Goal: Task Accomplishment & Management: Manage account settings

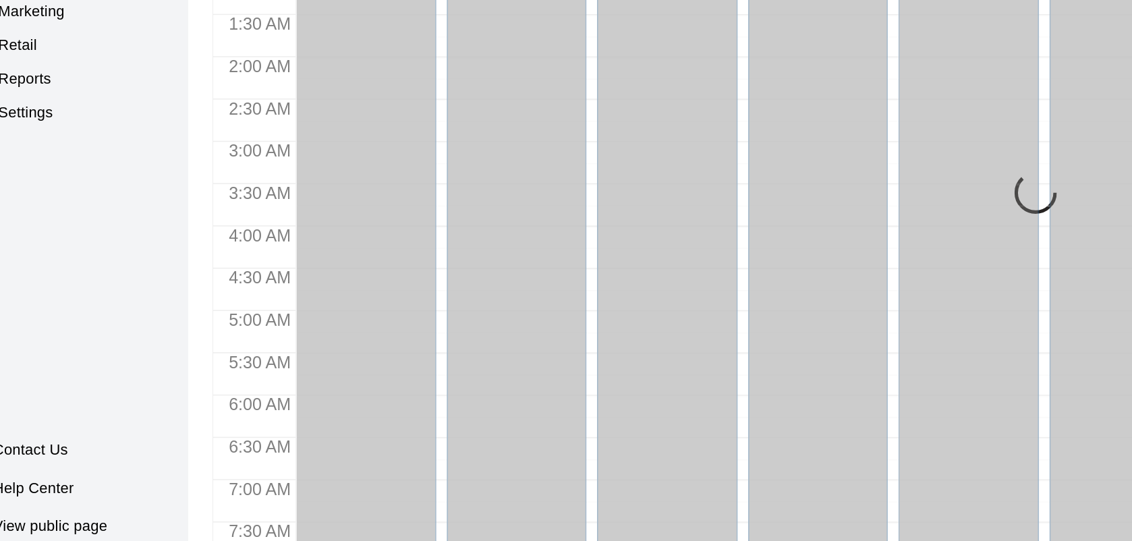
scroll to position [774, 0]
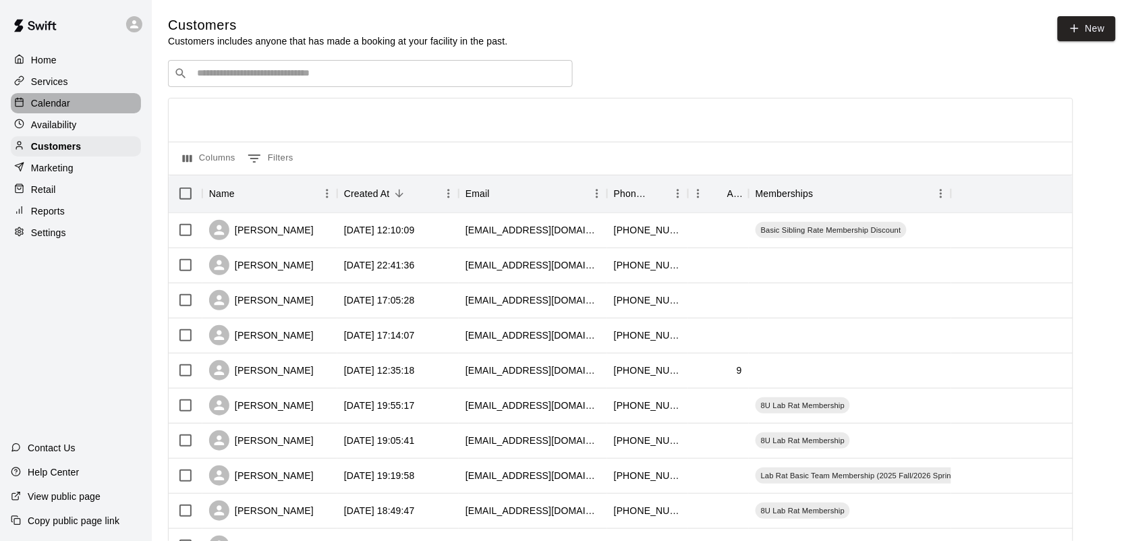
click at [45, 107] on p "Calendar" at bounding box center [50, 102] width 39 height 13
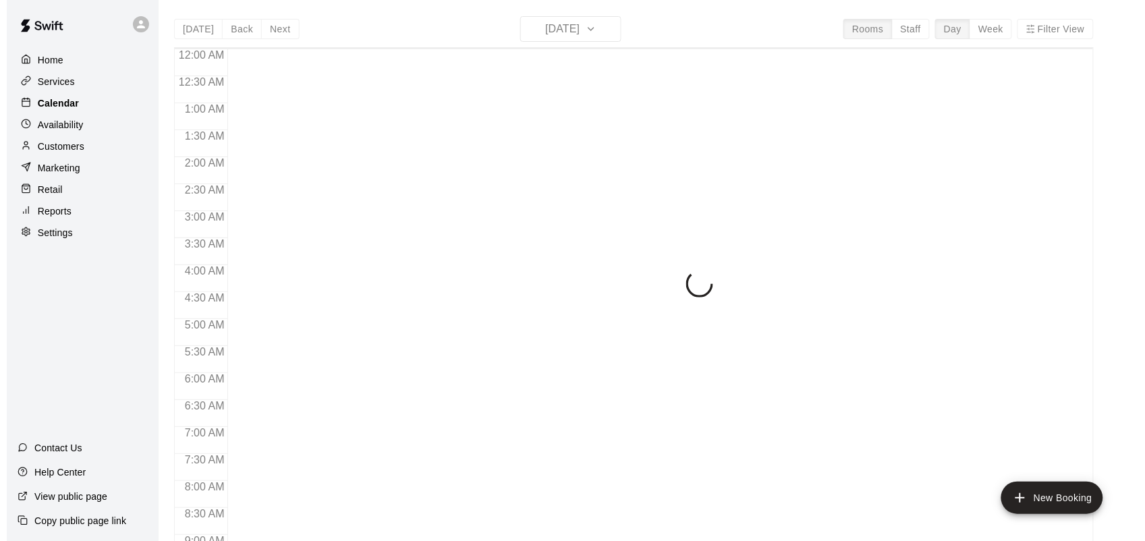
scroll to position [787, 0]
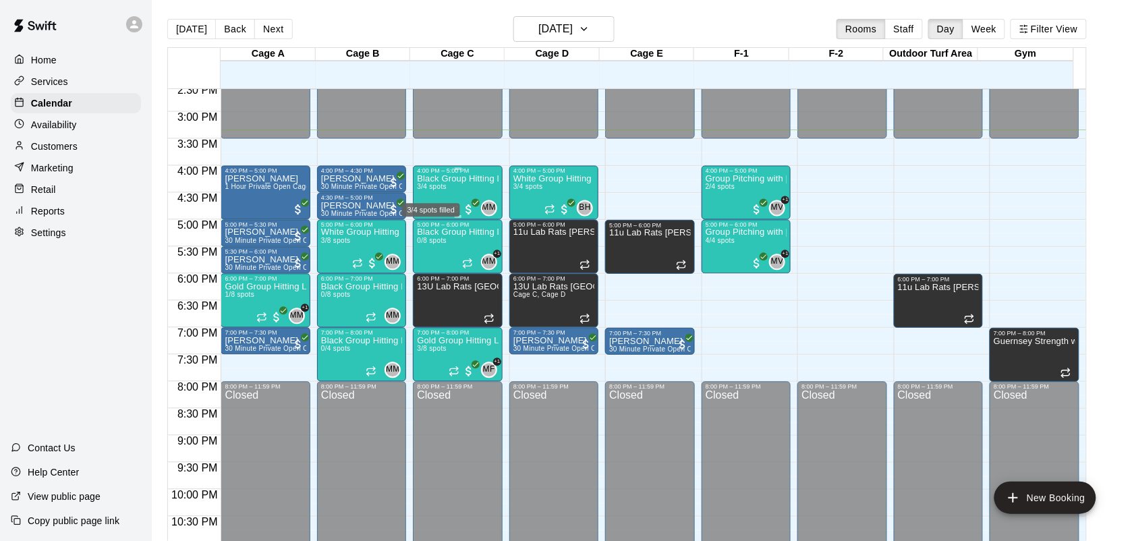
click at [432, 190] on span "3/4 spots" at bounding box center [432, 186] width 30 height 7
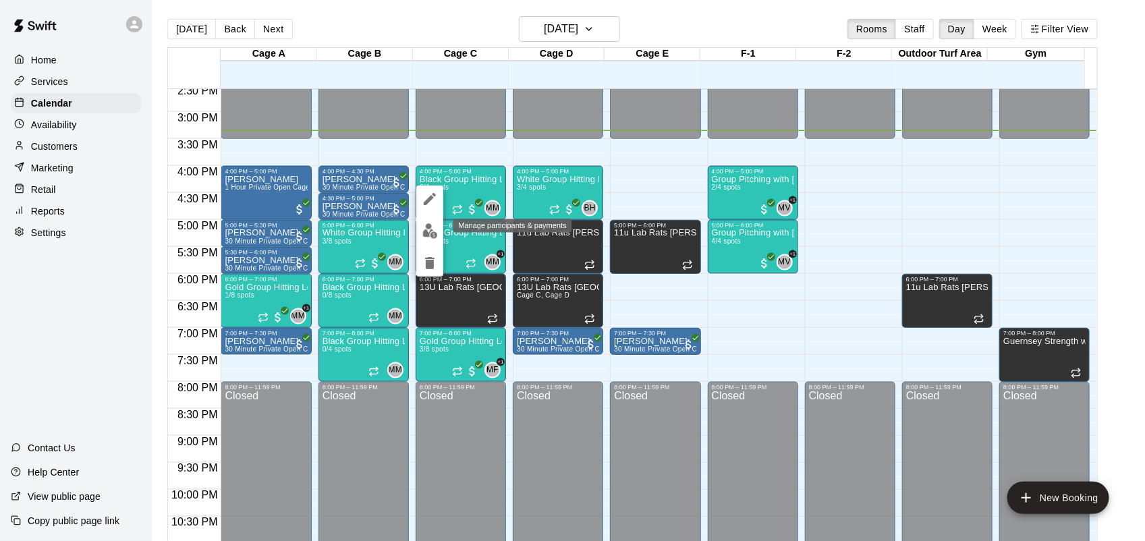
click at [430, 233] on img "edit" at bounding box center [430, 231] width 16 height 16
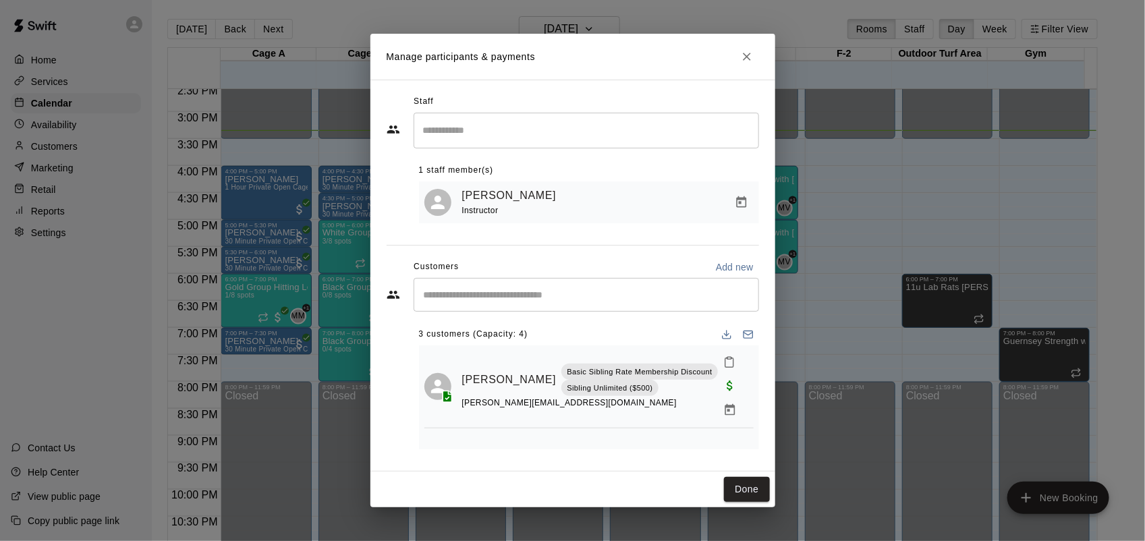
scroll to position [0, 0]
click at [747, 53] on icon "Close" at bounding box center [746, 56] width 13 height 13
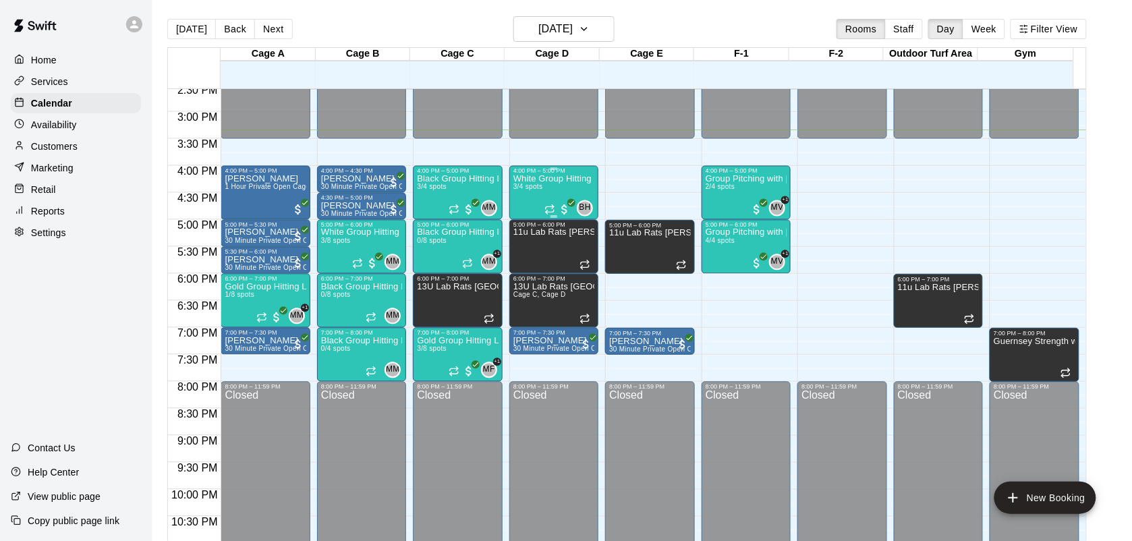
click at [545, 194] on div "White Group Hitting Lesson (7-14 year olds) 3/4 spots" at bounding box center [553, 445] width 81 height 541
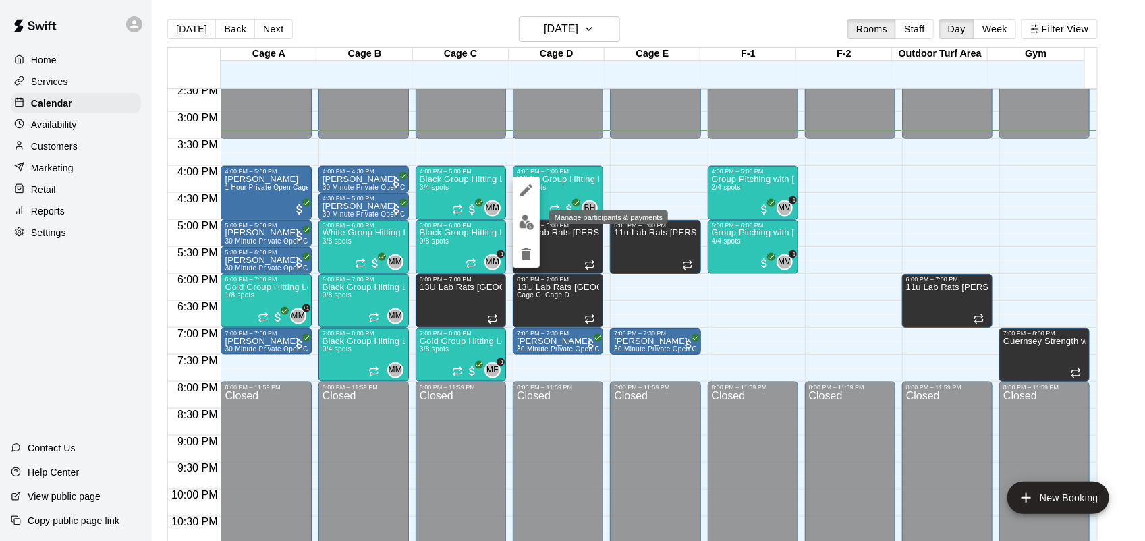
click at [528, 220] on img "edit" at bounding box center [527, 223] width 16 height 16
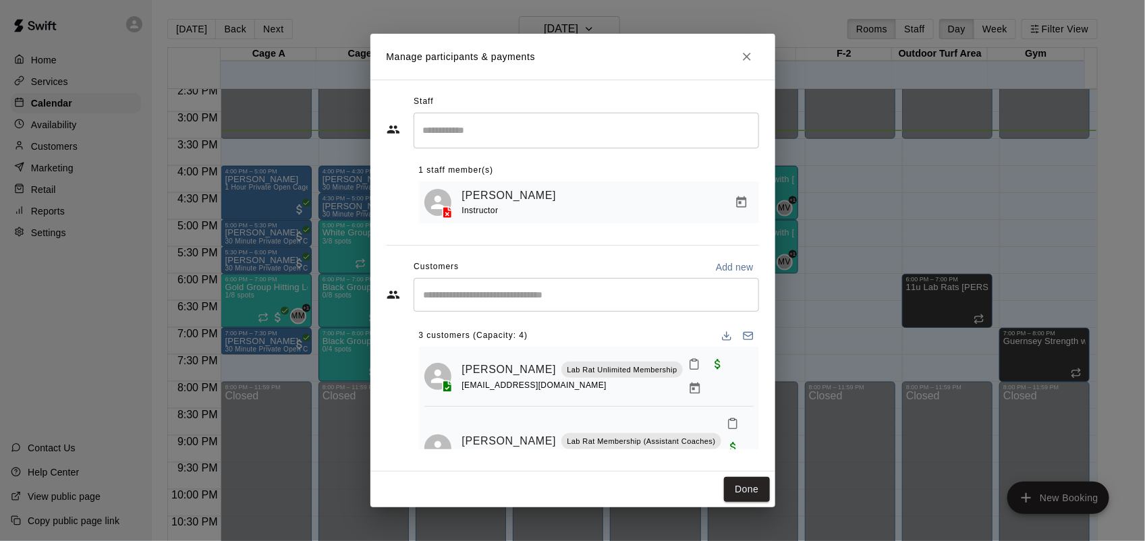
scroll to position [55, 0]
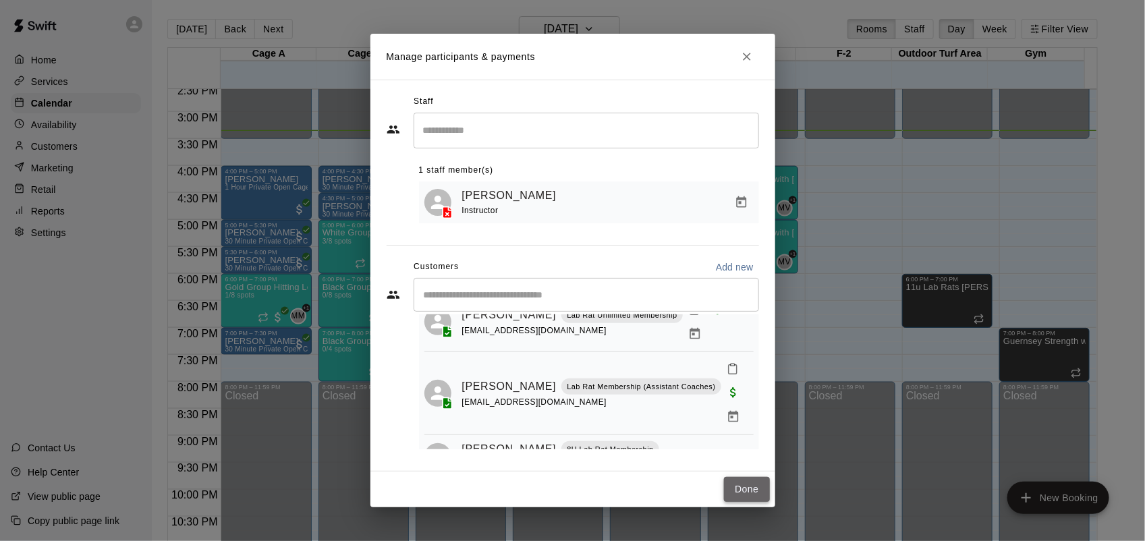
click at [756, 484] on button "Done" at bounding box center [746, 489] width 45 height 25
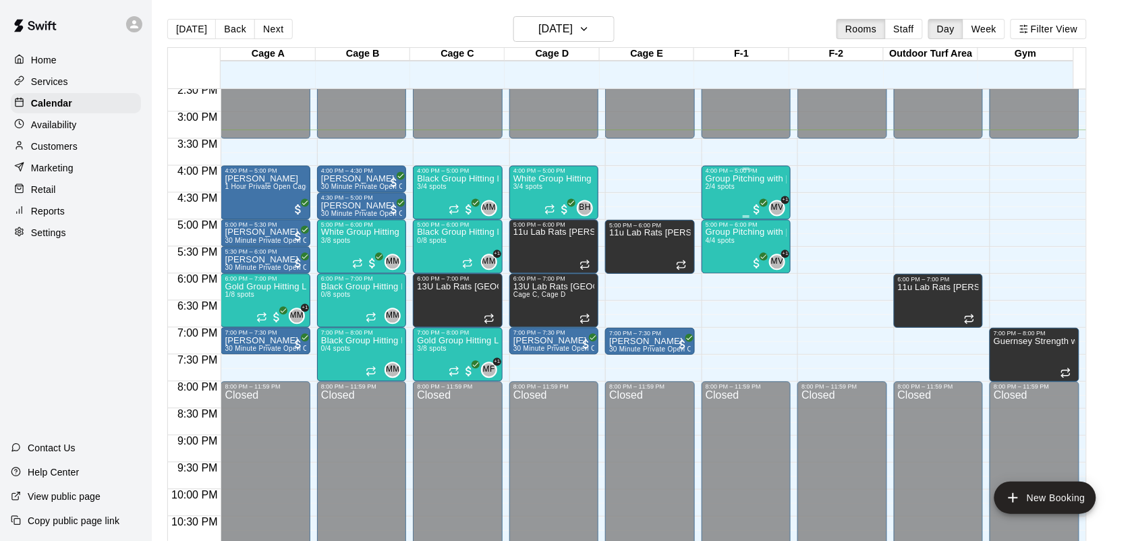
click at [739, 188] on div "Group Pitching with David Hernandez 2/4 spots" at bounding box center [746, 445] width 81 height 541
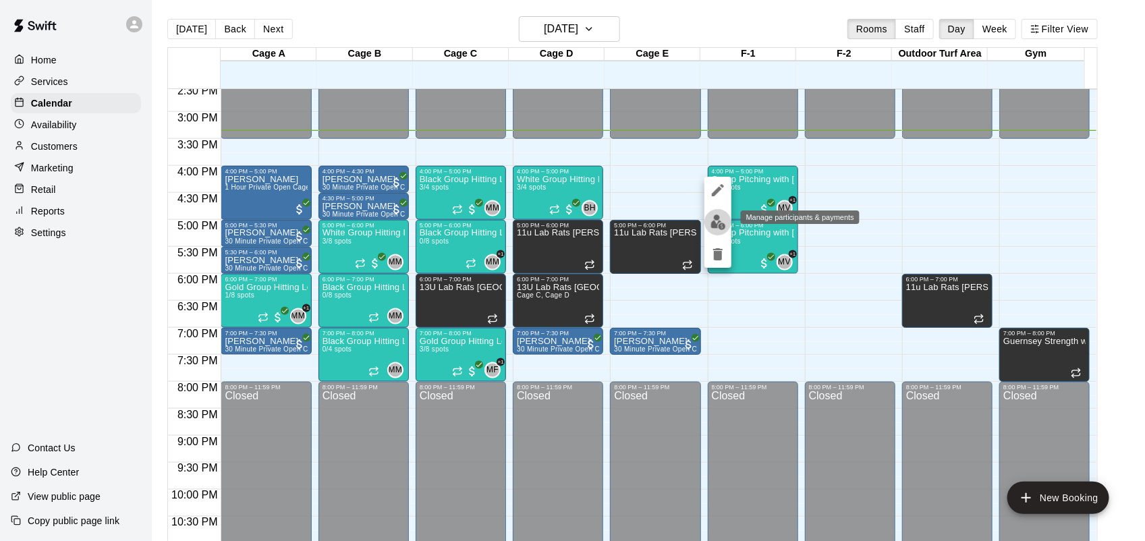
click at [716, 226] on img "edit" at bounding box center [718, 223] width 16 height 16
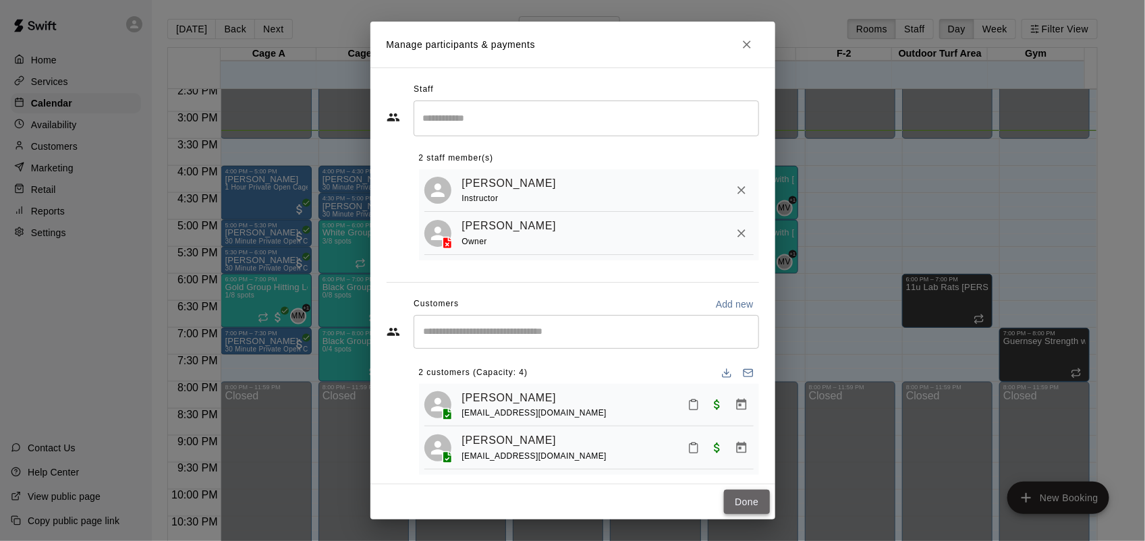
click at [739, 490] on button "Done" at bounding box center [746, 502] width 45 height 25
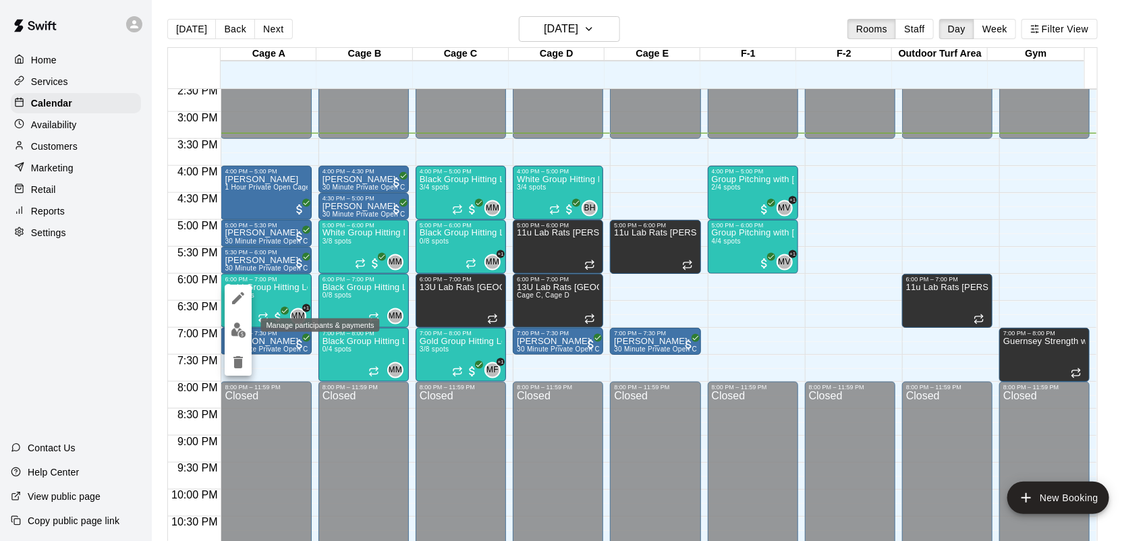
click at [240, 331] on img "edit" at bounding box center [239, 330] width 16 height 16
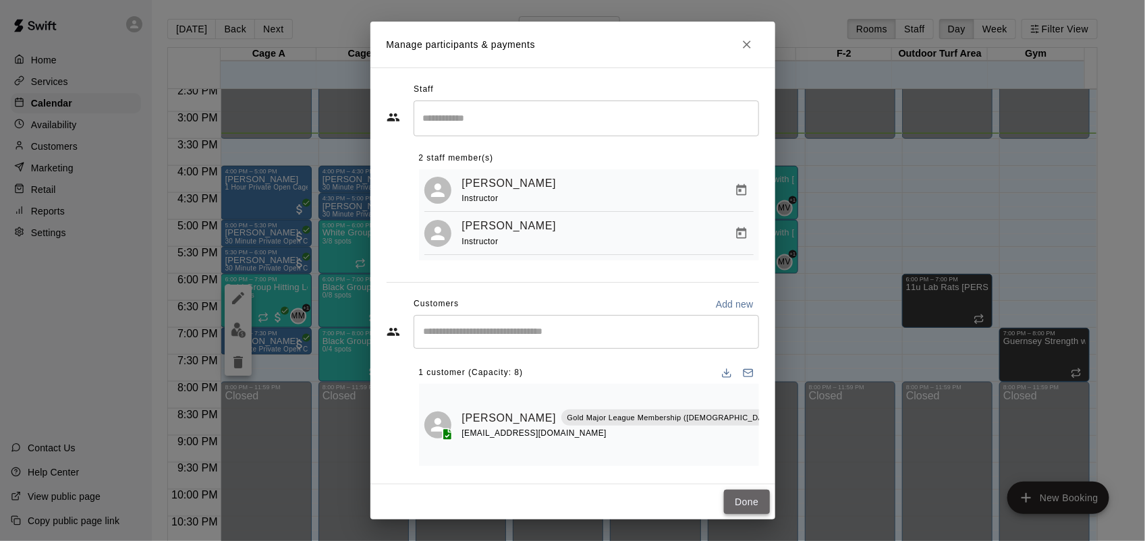
click at [739, 490] on button "Done" at bounding box center [746, 502] width 45 height 25
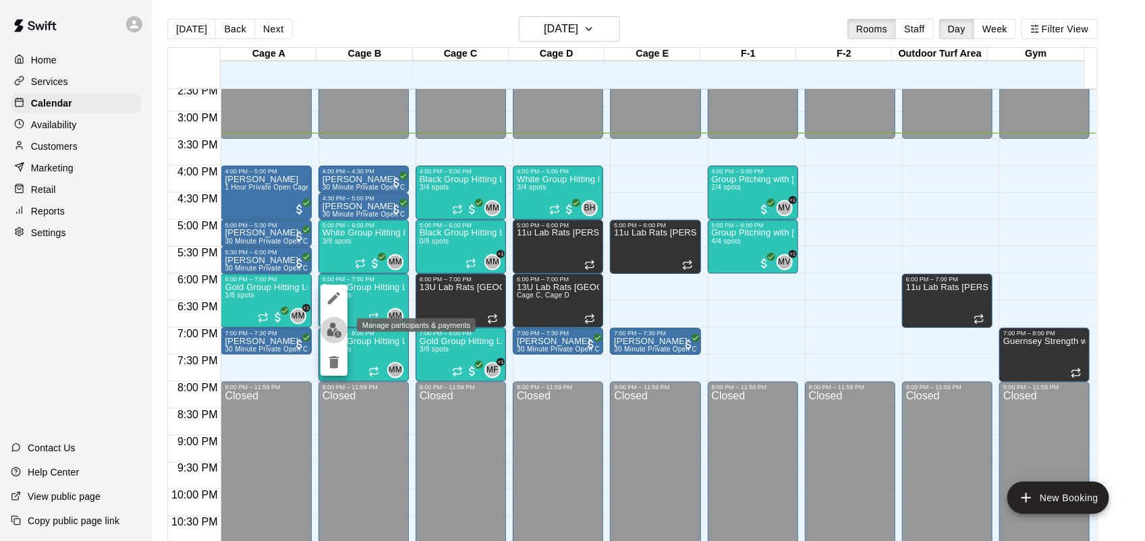
click at [335, 327] on img "edit" at bounding box center [334, 330] width 16 height 16
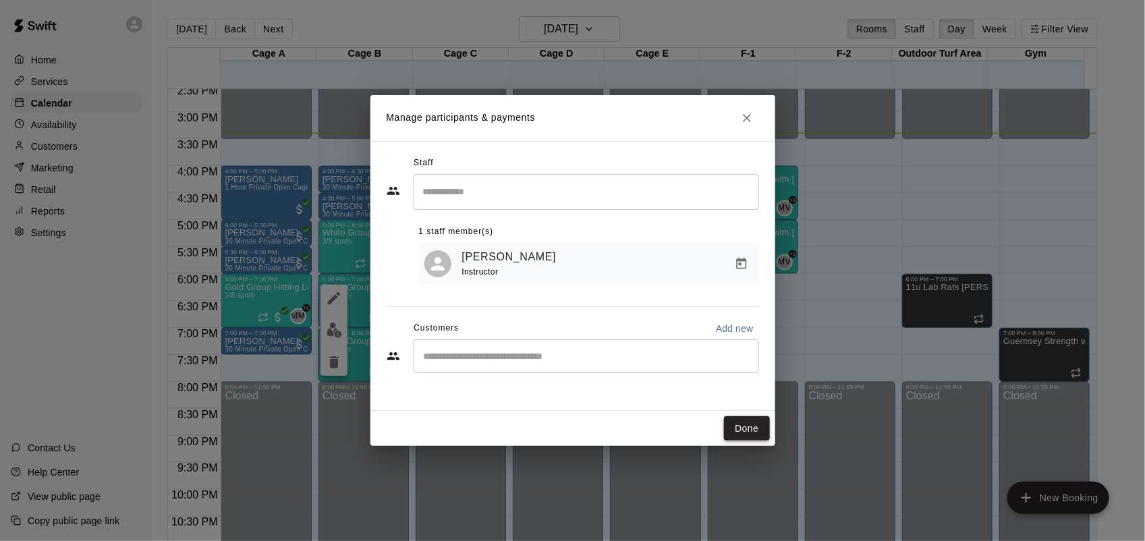
click at [754, 424] on button "Done" at bounding box center [746, 428] width 45 height 25
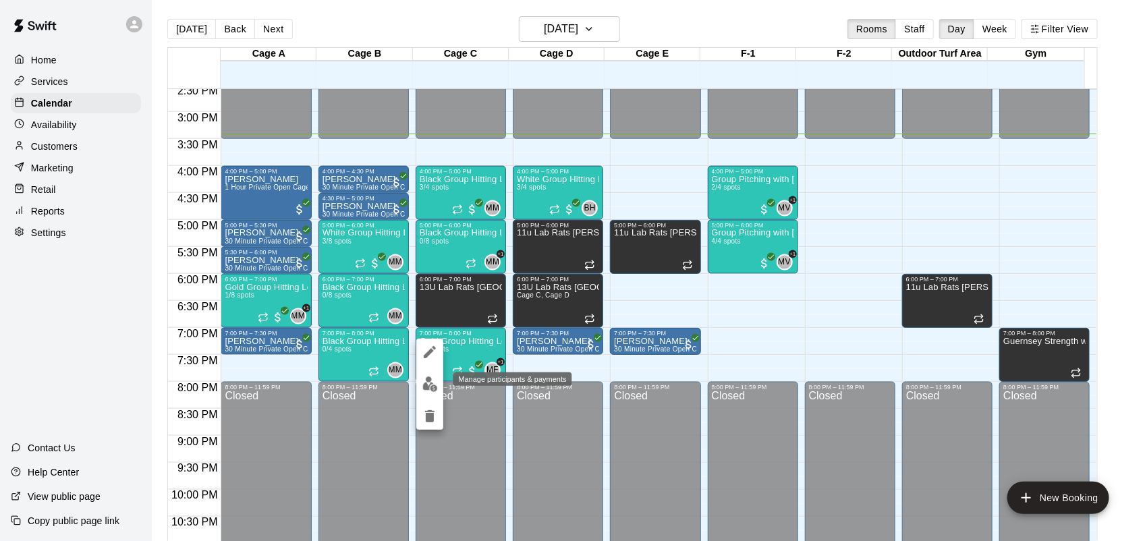
click at [427, 389] on img "edit" at bounding box center [430, 384] width 16 height 16
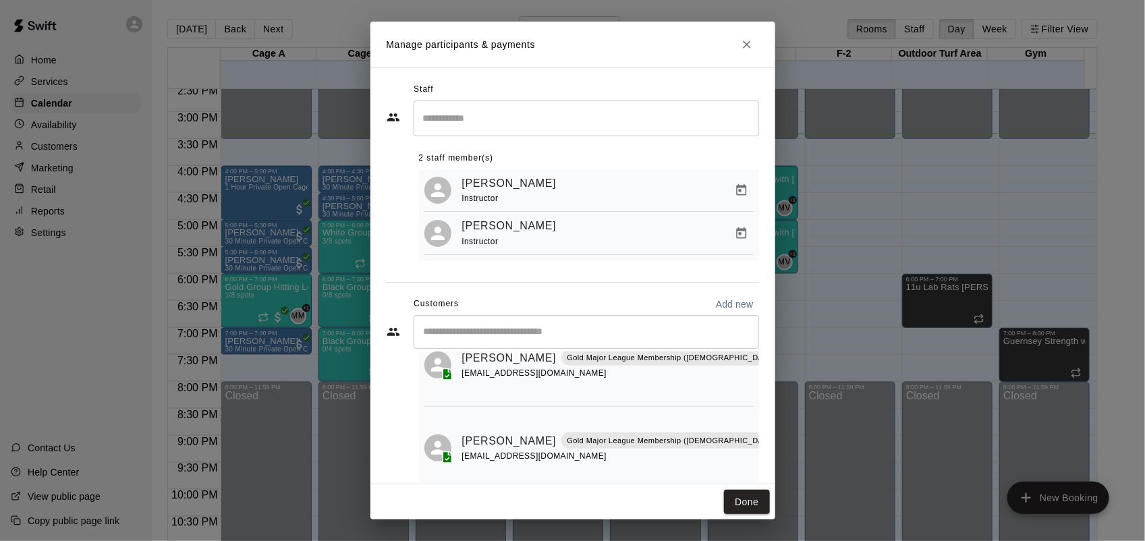
scroll to position [28, 0]
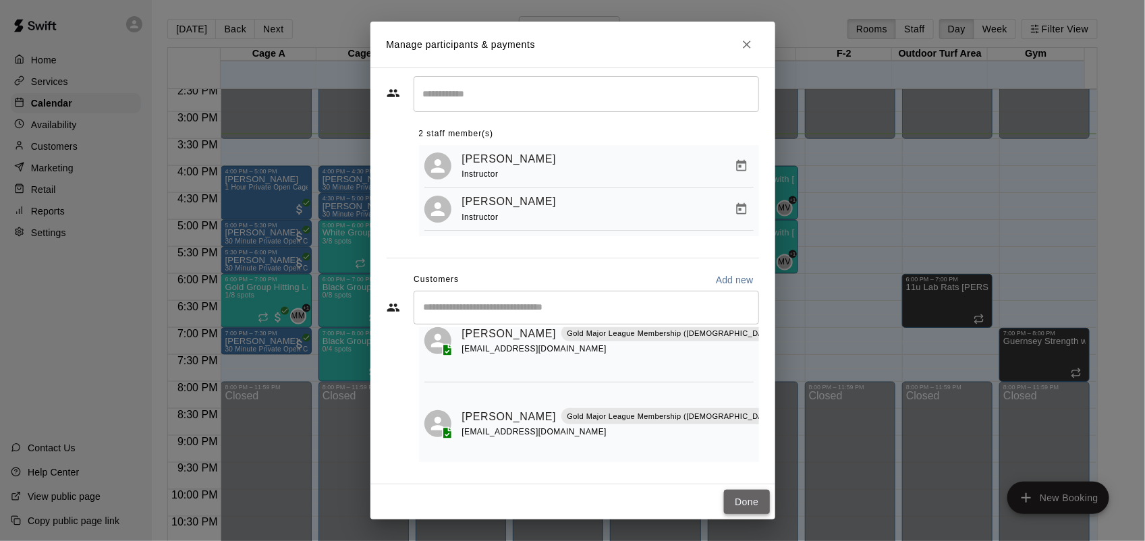
click at [739, 499] on button "Done" at bounding box center [746, 502] width 45 height 25
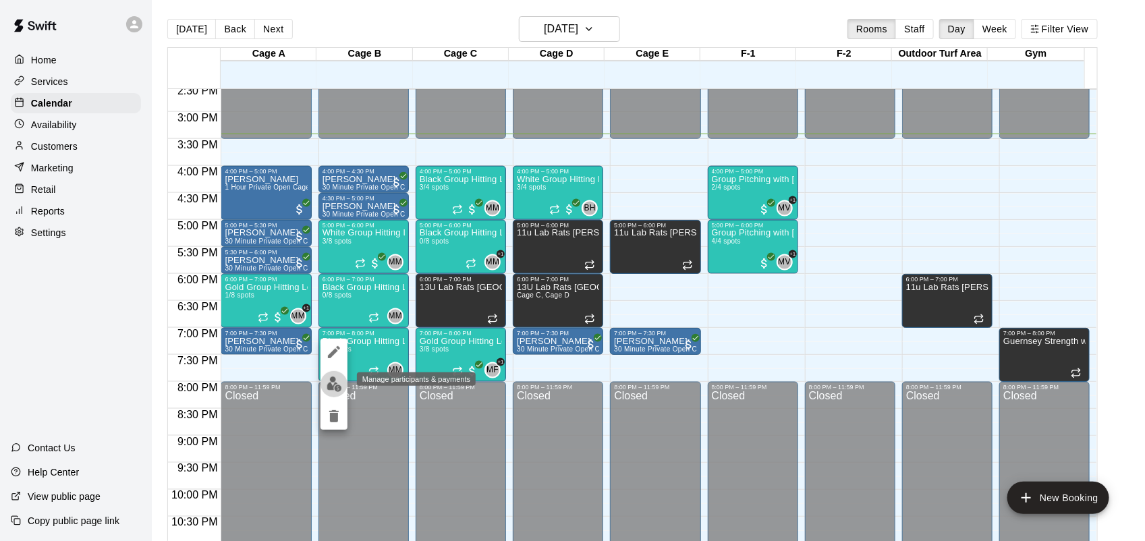
click at [331, 379] on img "edit" at bounding box center [334, 384] width 16 height 16
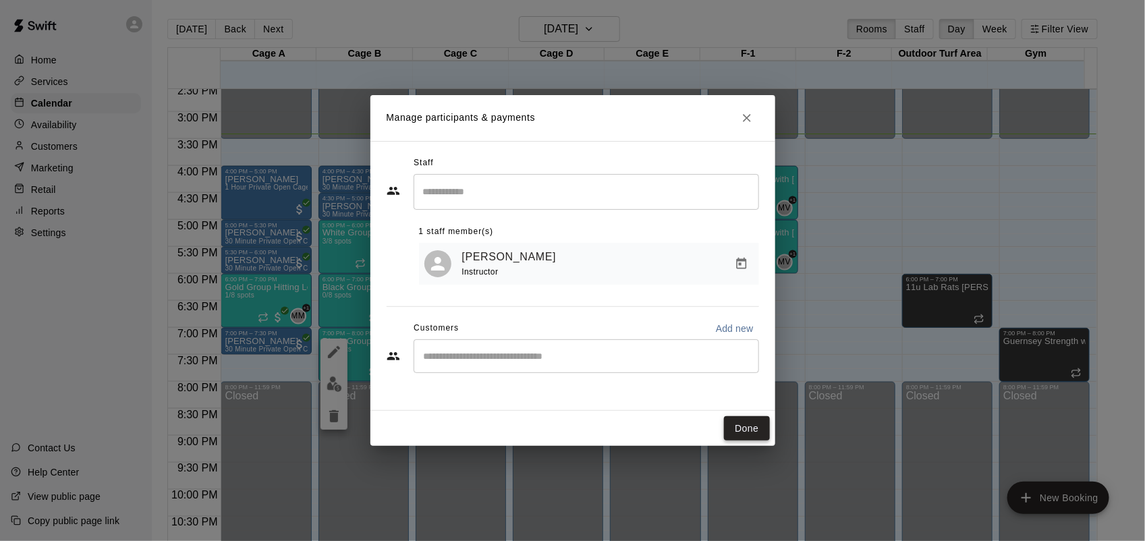
click at [749, 425] on button "Done" at bounding box center [746, 428] width 45 height 25
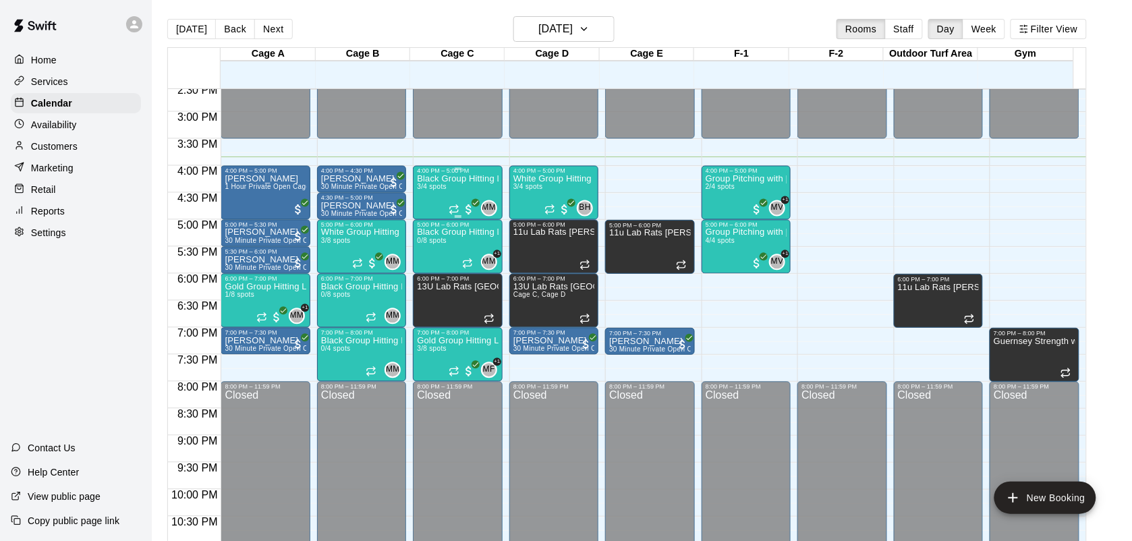
click at [449, 196] on div "Black Group Hitting Lesson (10-14 year olds) 3/4 spots" at bounding box center [457, 445] width 81 height 541
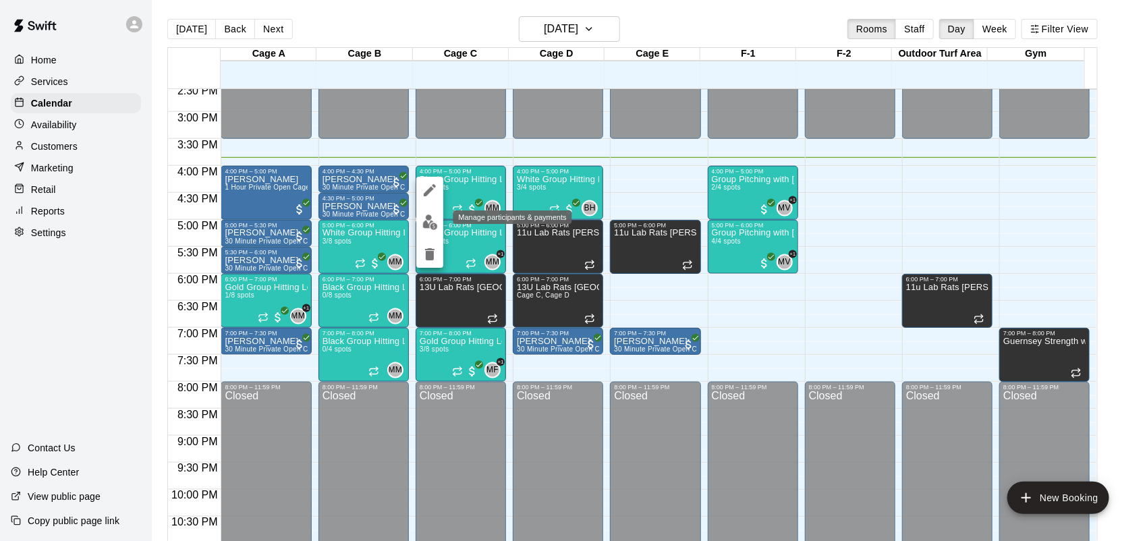
click at [430, 218] on img "edit" at bounding box center [430, 223] width 16 height 16
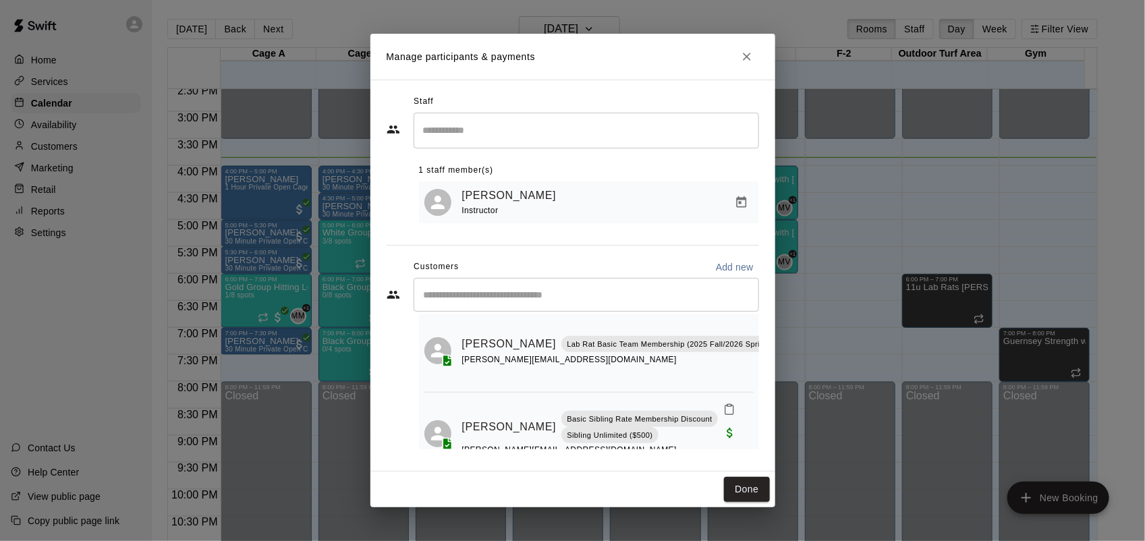
scroll to position [123, 0]
click at [741, 490] on button "Done" at bounding box center [746, 489] width 45 height 25
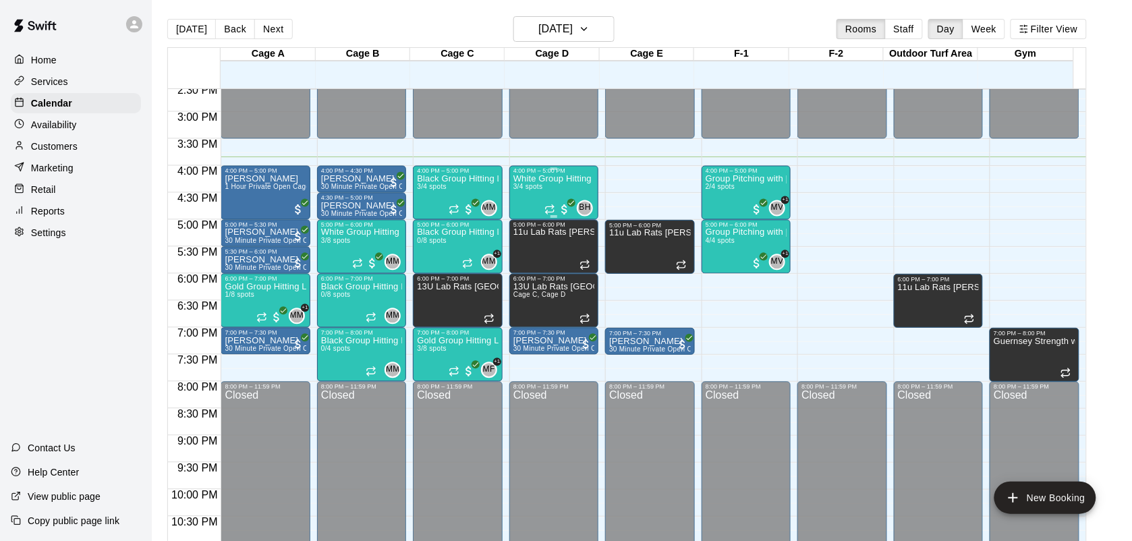
click at [544, 179] on p "White Group Hitting Lesson (7-14 year olds)" at bounding box center [553, 179] width 81 height 0
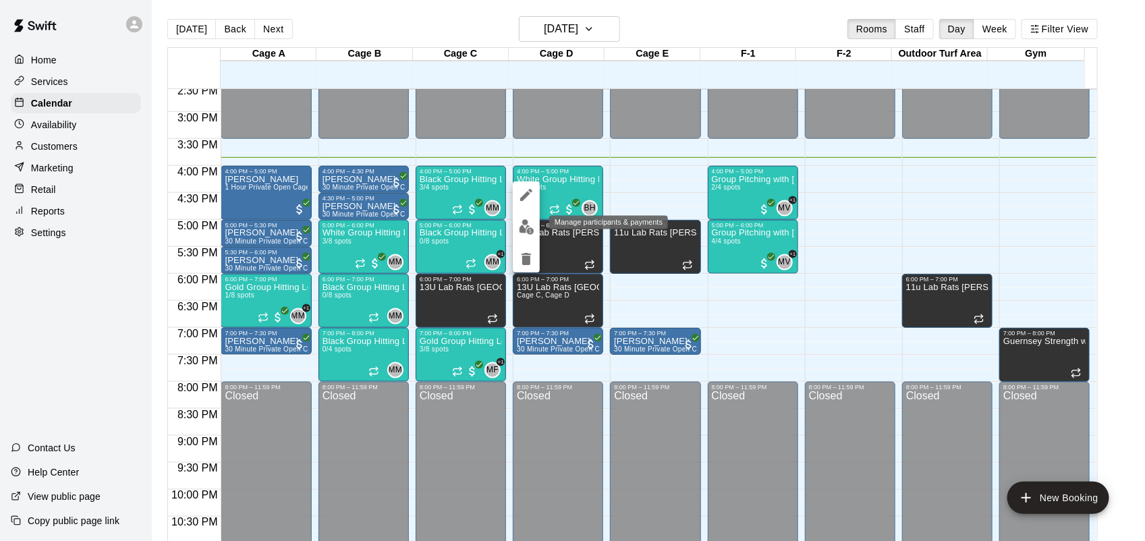
click at [523, 228] on img "edit" at bounding box center [527, 227] width 16 height 16
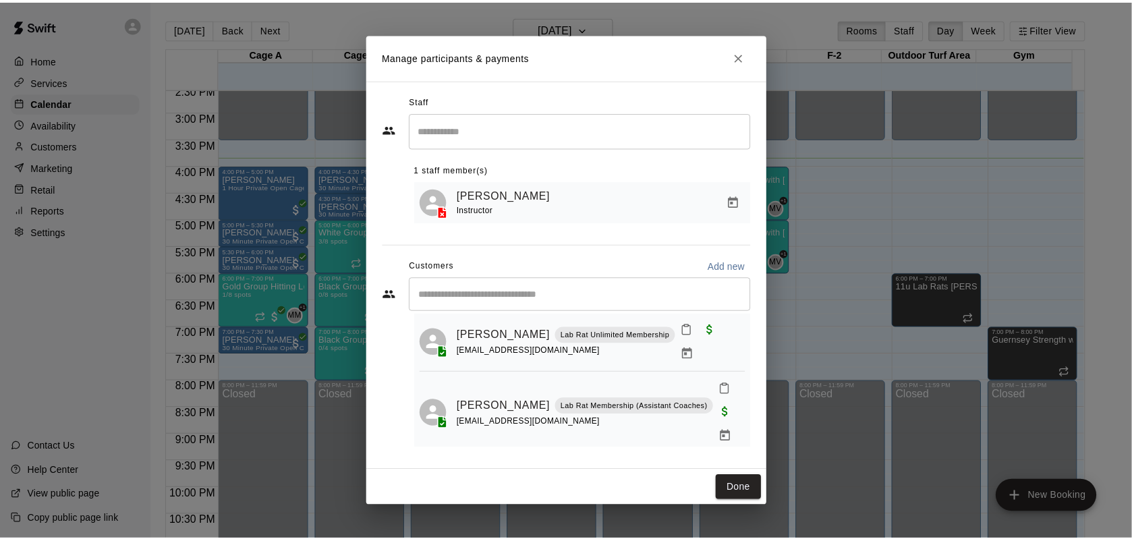
scroll to position [55, 0]
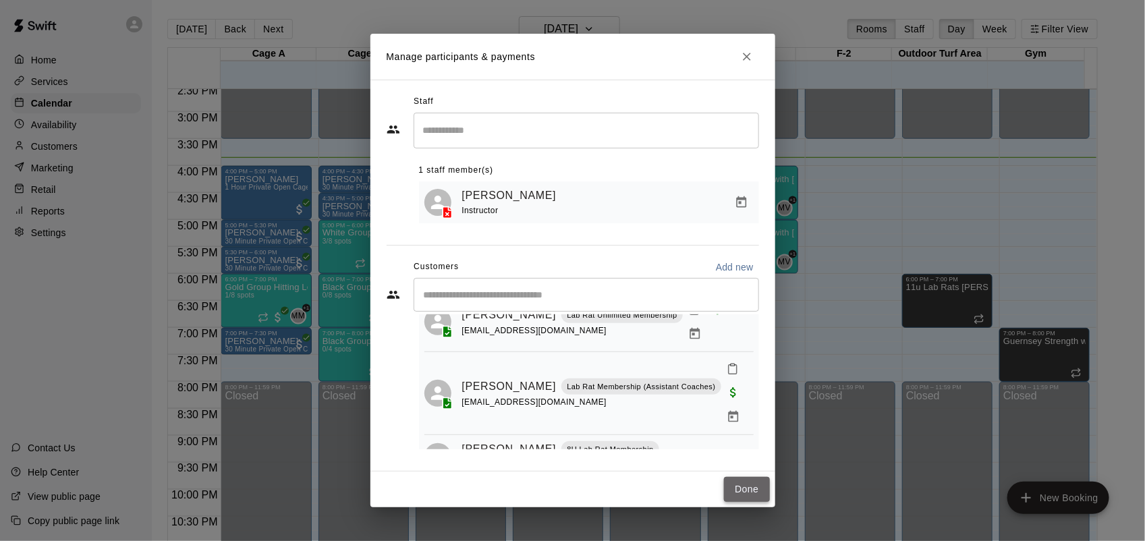
click at [743, 489] on button "Done" at bounding box center [746, 489] width 45 height 25
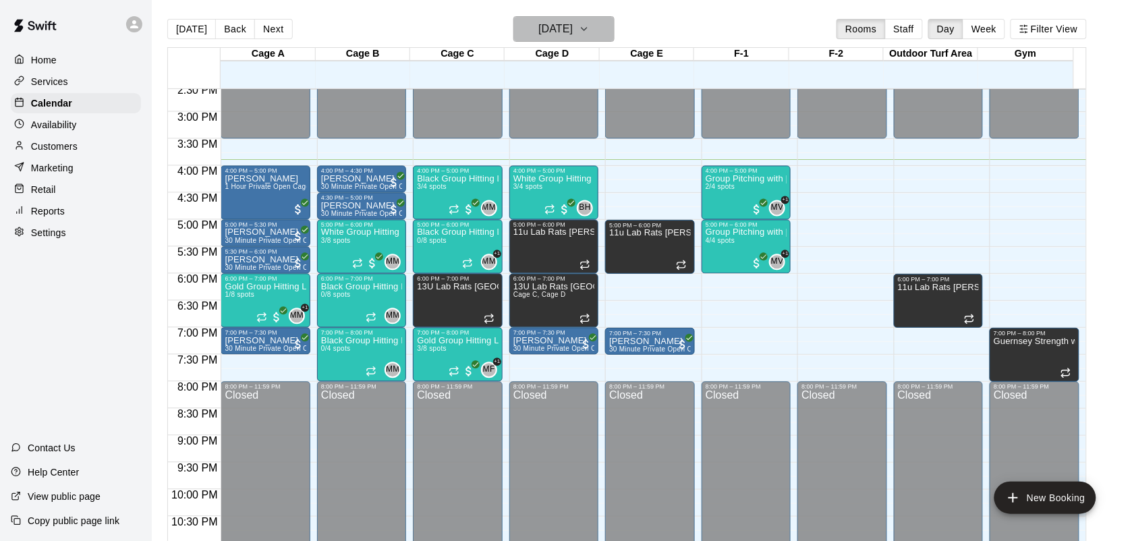
click at [590, 28] on icon "button" at bounding box center [584, 29] width 11 height 16
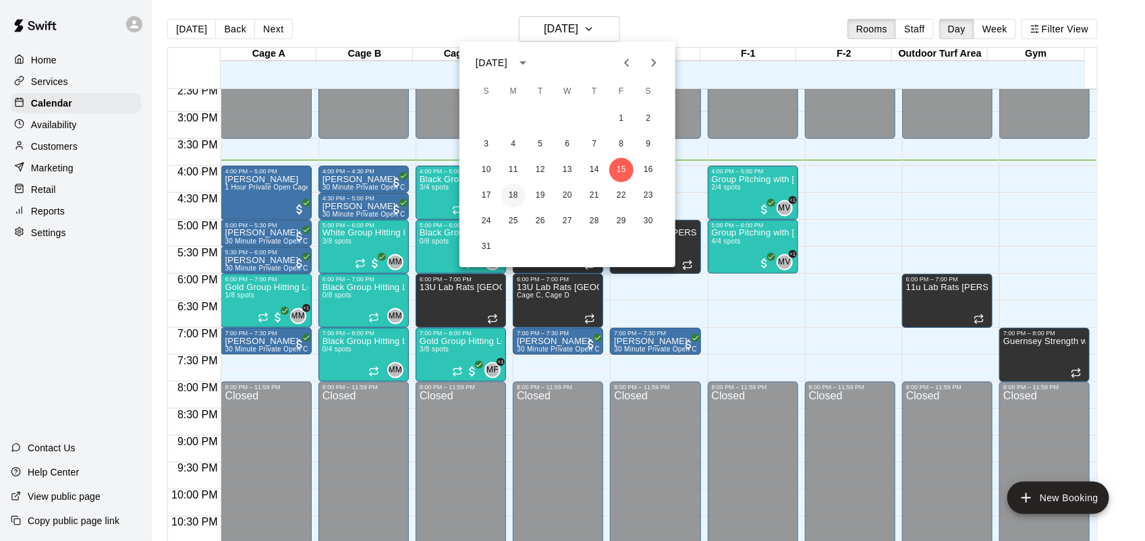
click at [514, 194] on button "18" at bounding box center [513, 195] width 24 height 24
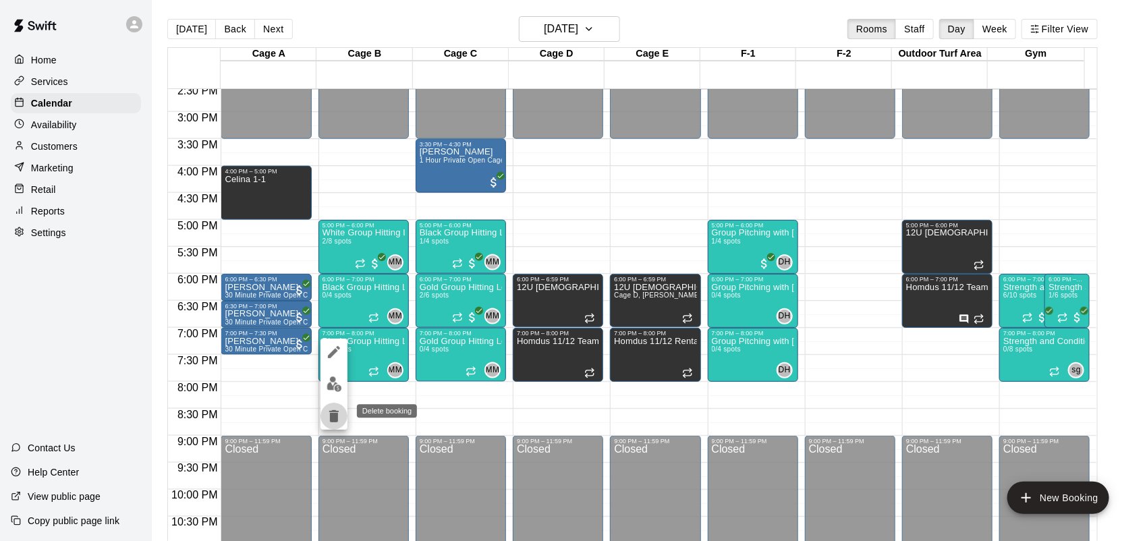
click at [332, 417] on icon "delete" at bounding box center [333, 416] width 9 height 12
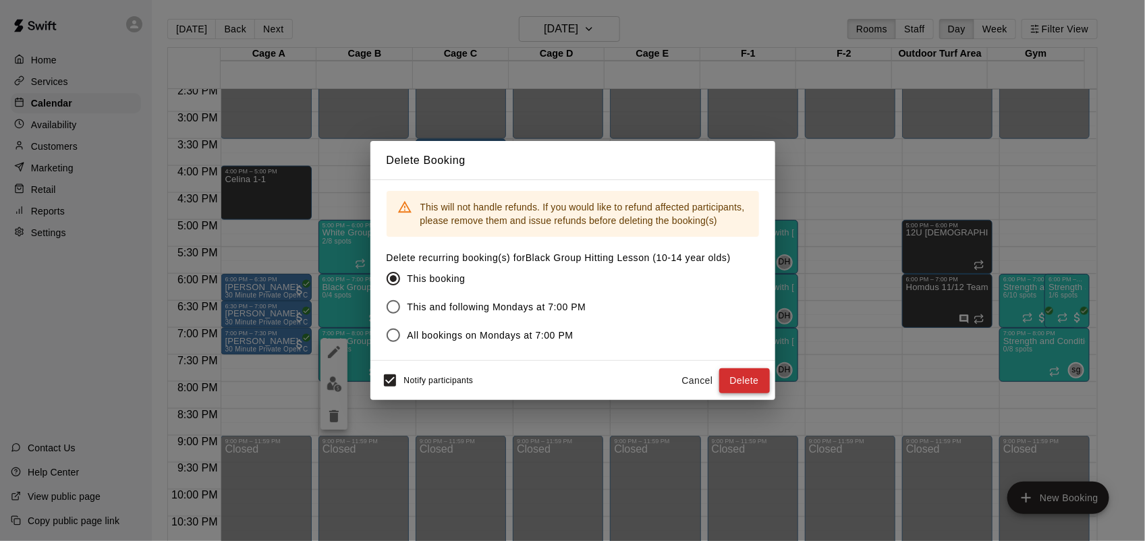
click at [741, 380] on button "Delete" at bounding box center [744, 380] width 51 height 25
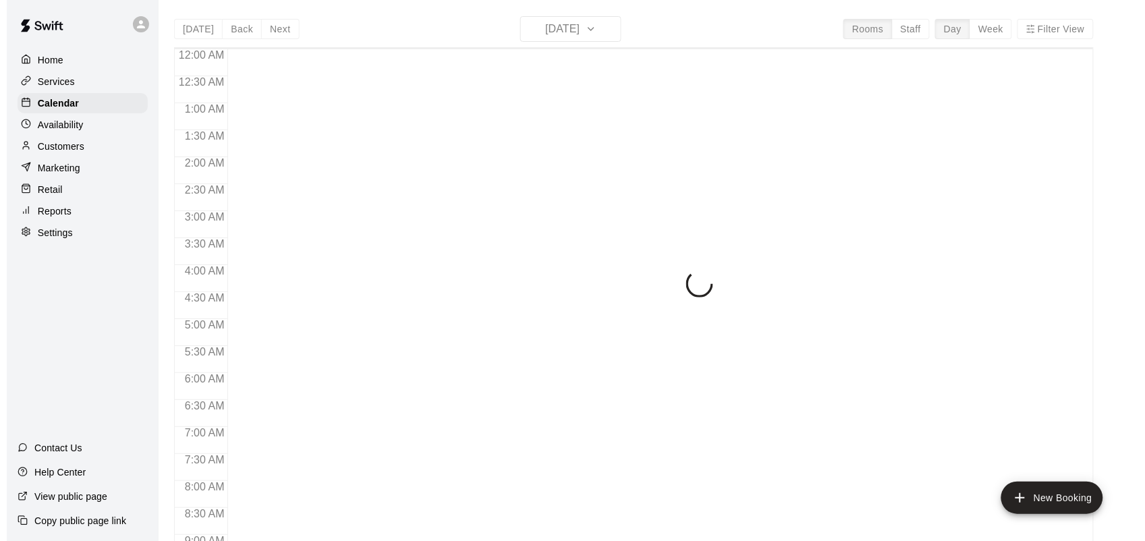
scroll to position [787, 0]
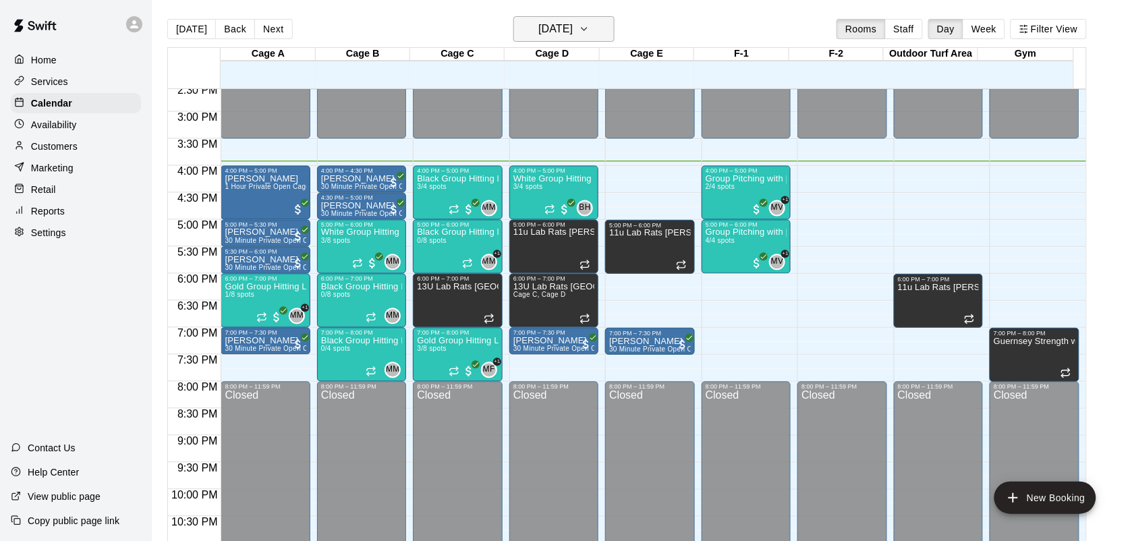
click at [590, 27] on icon "button" at bounding box center [584, 29] width 11 height 16
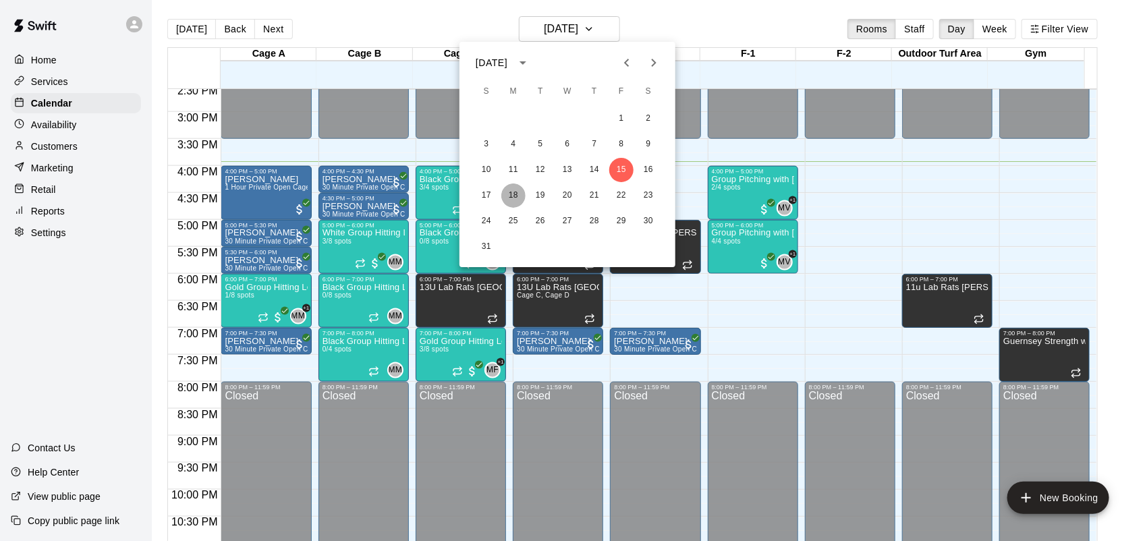
click at [511, 197] on button "18" at bounding box center [513, 195] width 24 height 24
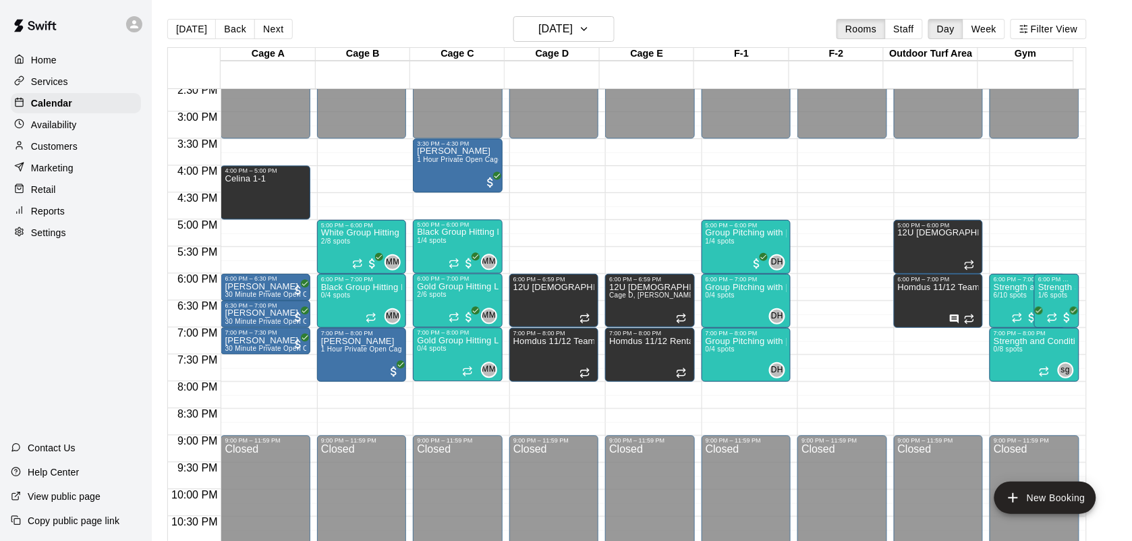
click at [7, 501] on div "View public page" at bounding box center [55, 496] width 111 height 24
click at [177, 28] on button "[DATE]" at bounding box center [191, 29] width 49 height 20
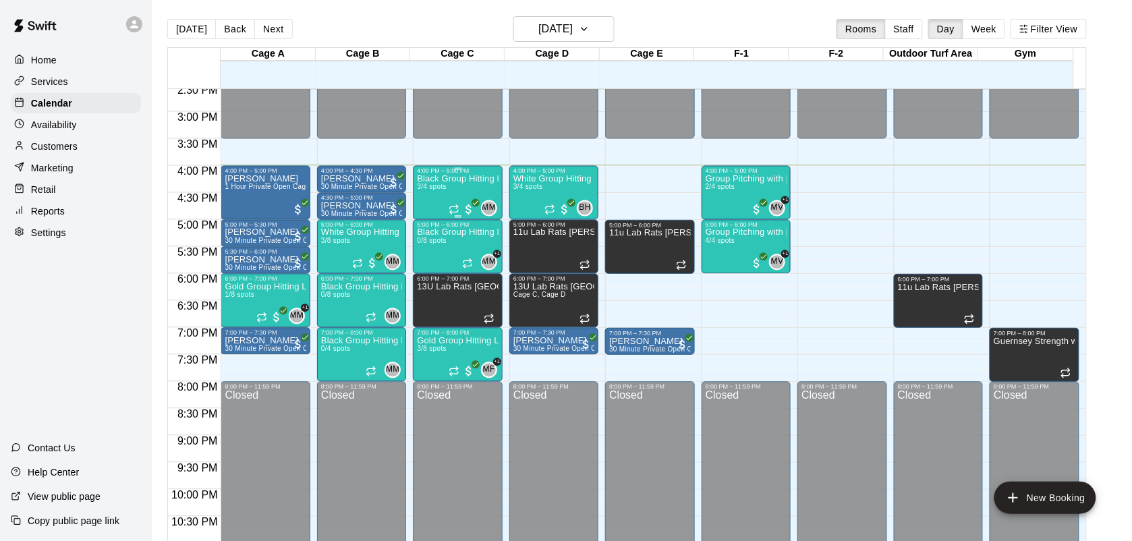
click at [446, 204] on div "Black Group Hitting Lesson (10-14 year olds) 3/4 spots" at bounding box center [457, 445] width 81 height 541
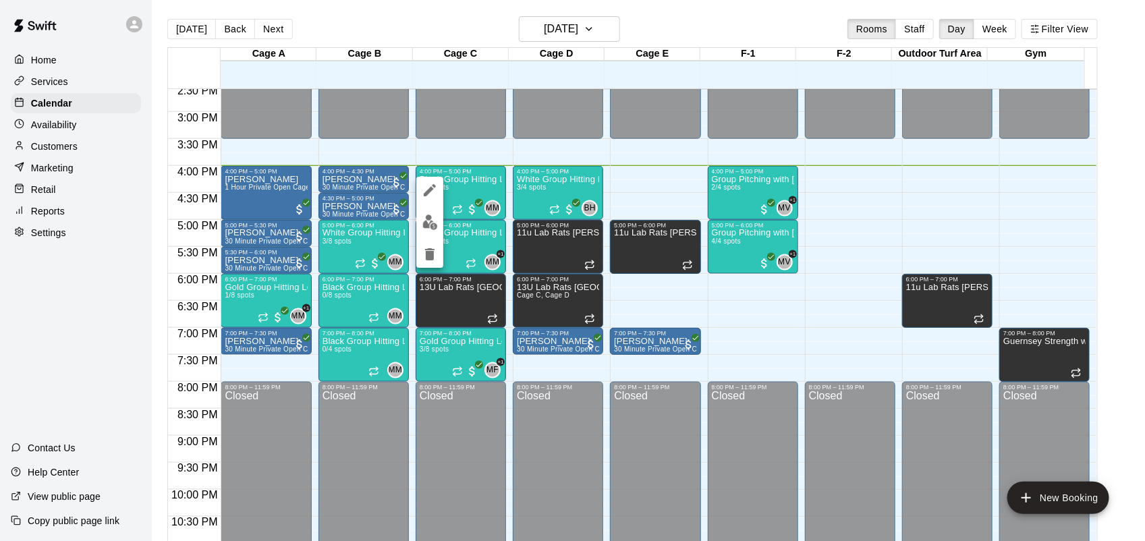
click at [423, 226] on img "edit" at bounding box center [430, 223] width 16 height 16
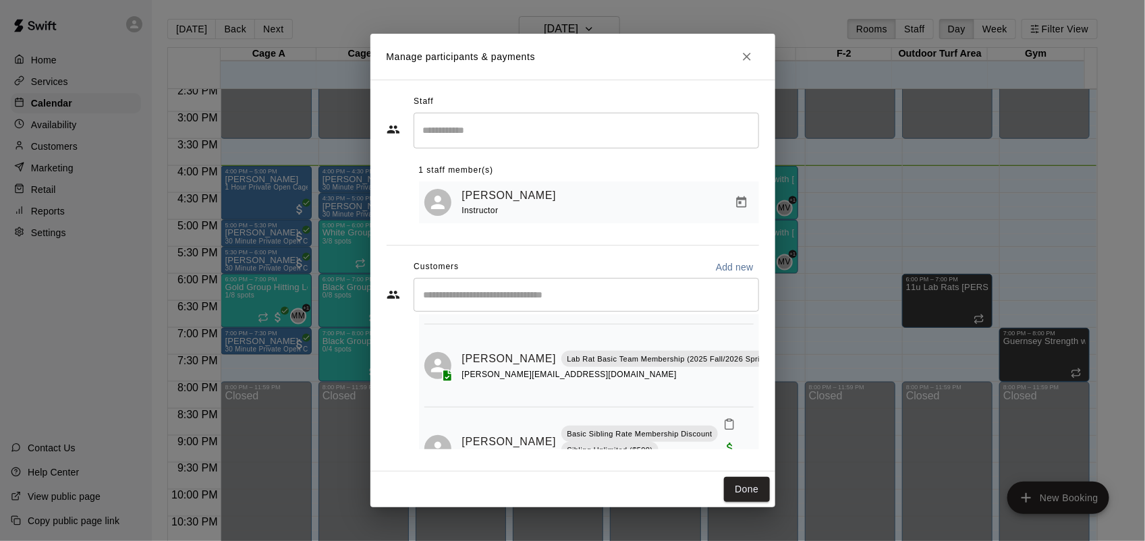
scroll to position [106, 0]
click at [749, 47] on button "Close" at bounding box center [747, 57] width 24 height 24
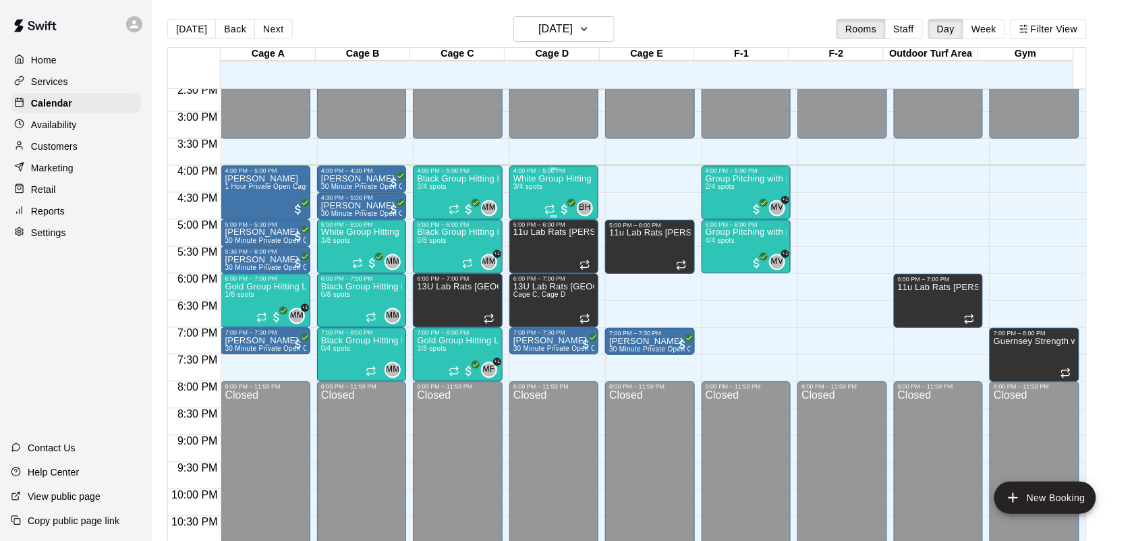
click at [538, 179] on p "White Group Hitting Lesson (7-14 year olds)" at bounding box center [553, 179] width 81 height 0
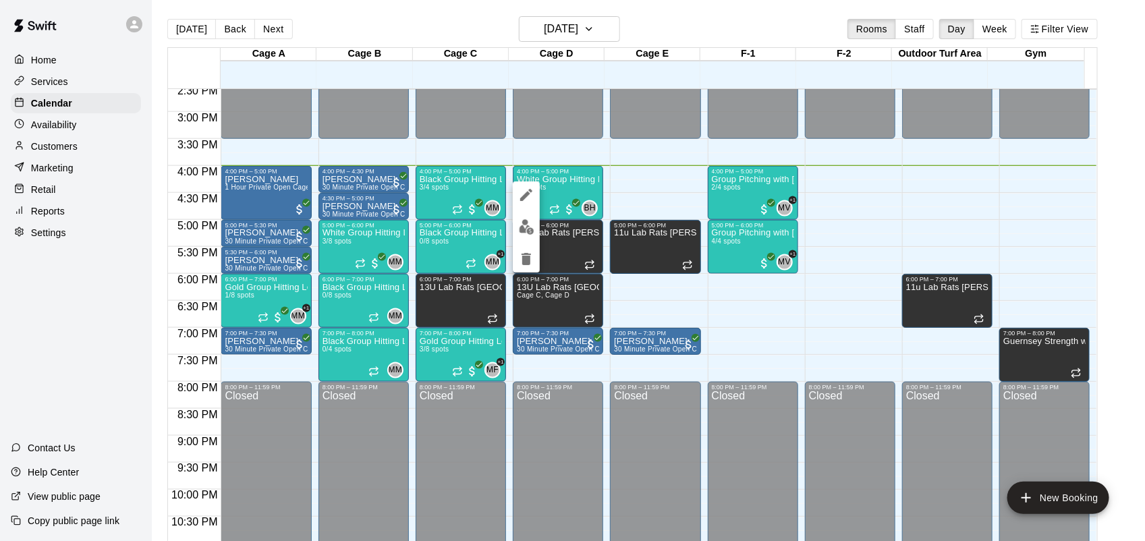
click at [524, 229] on img "edit" at bounding box center [527, 227] width 16 height 16
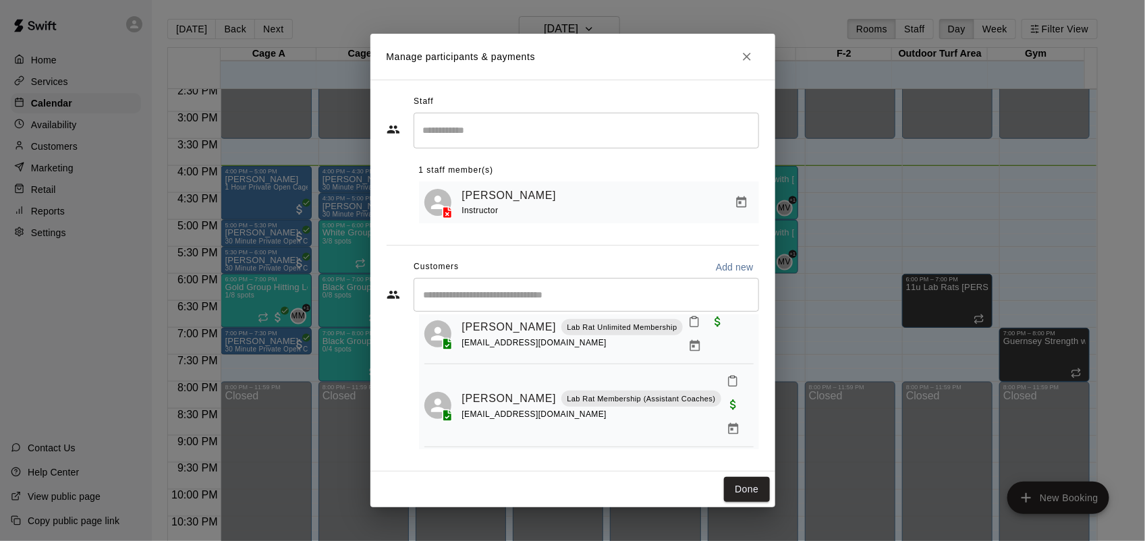
scroll to position [55, 0]
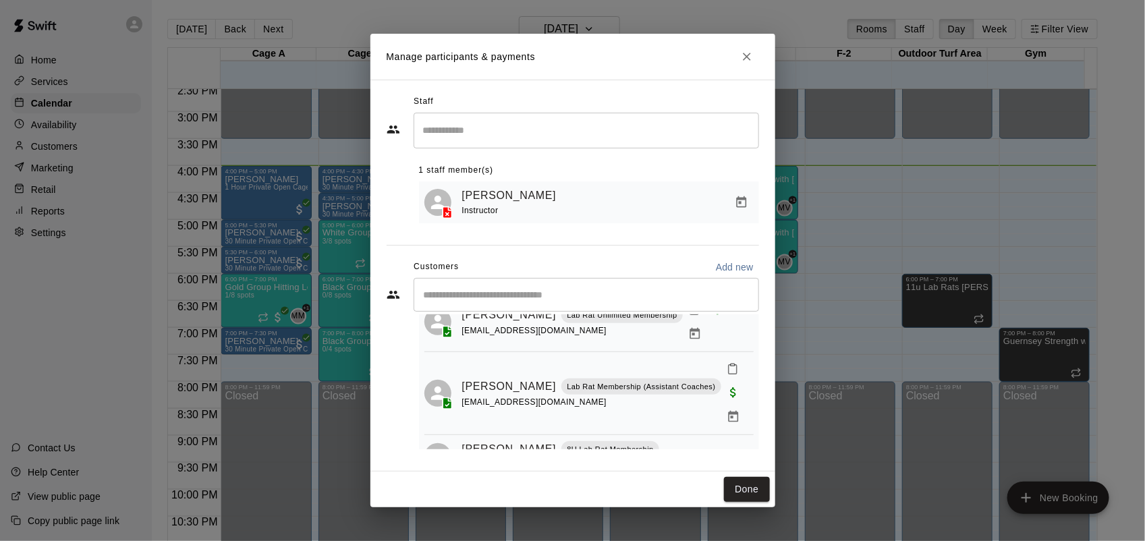
click at [754, 61] on button "Close" at bounding box center [747, 57] width 24 height 24
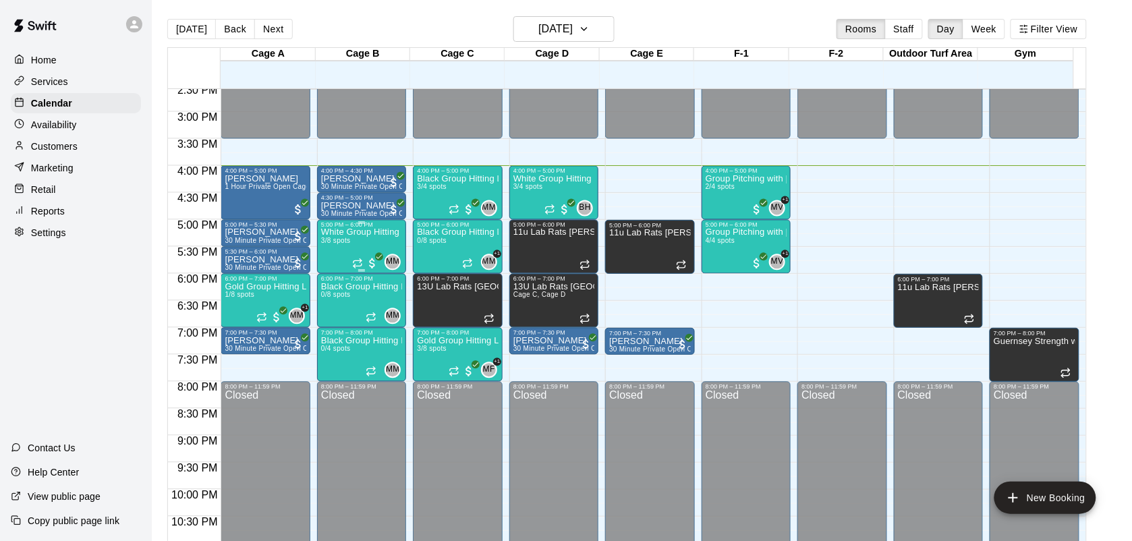
click at [348, 252] on div "White Group Hitting Lesson (7-14 year olds) 3/8 spots" at bounding box center [361, 499] width 81 height 541
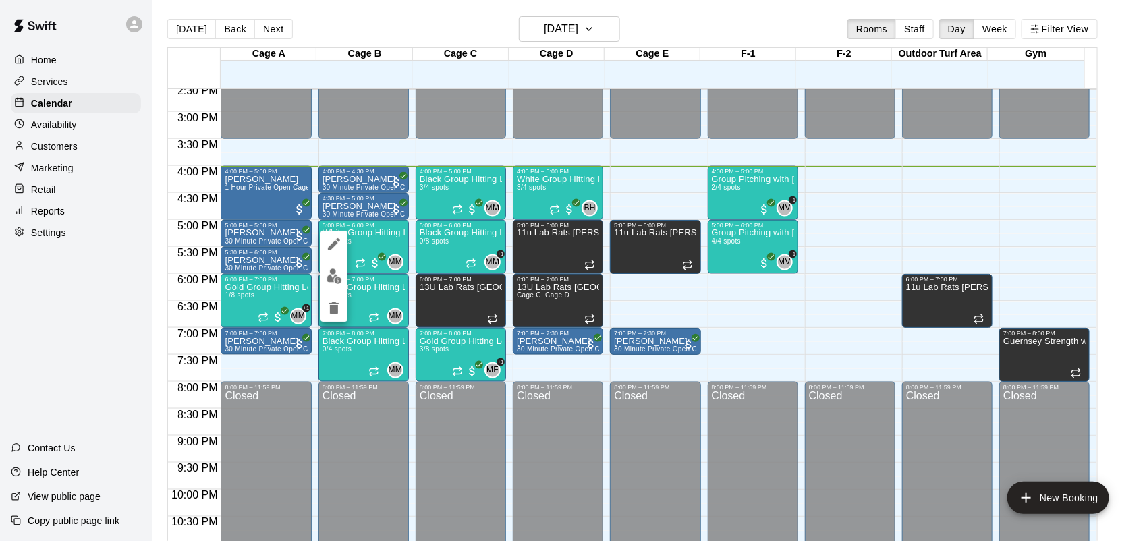
click at [335, 280] on img "edit" at bounding box center [334, 276] width 16 height 16
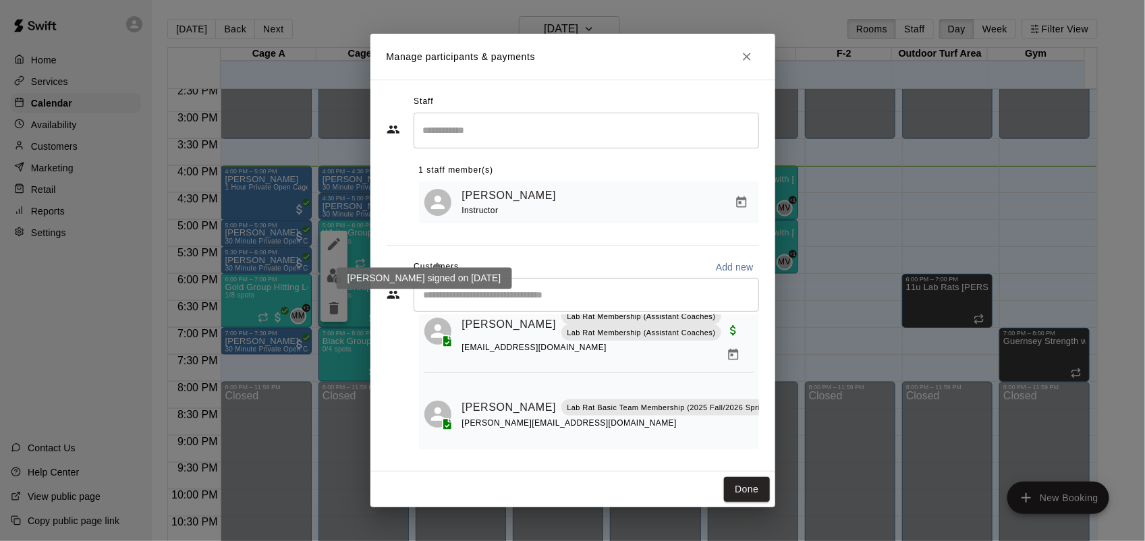
scroll to position [152, 0]
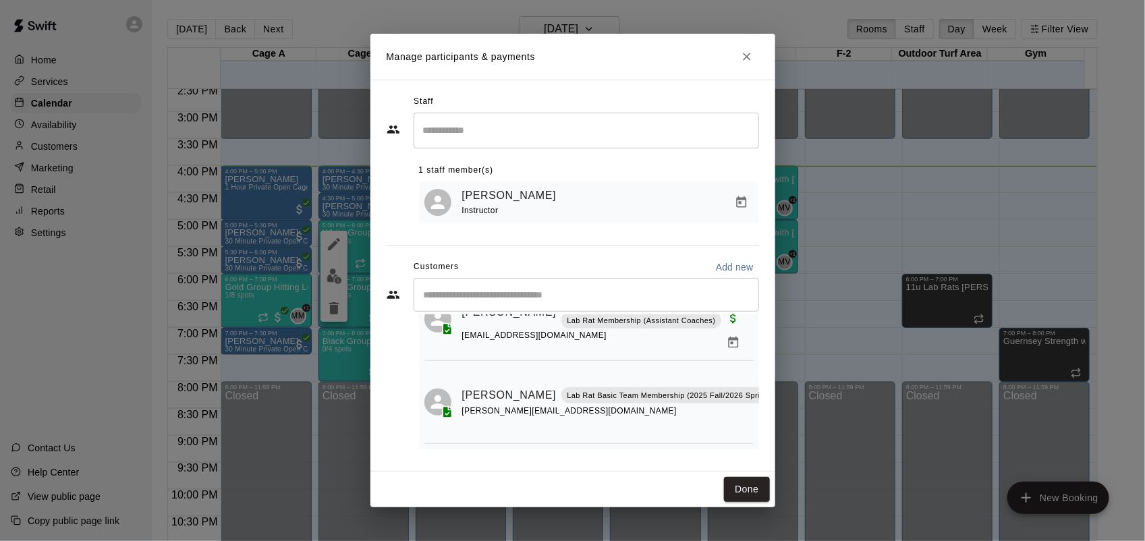
click at [743, 65] on button "Close" at bounding box center [747, 57] width 24 height 24
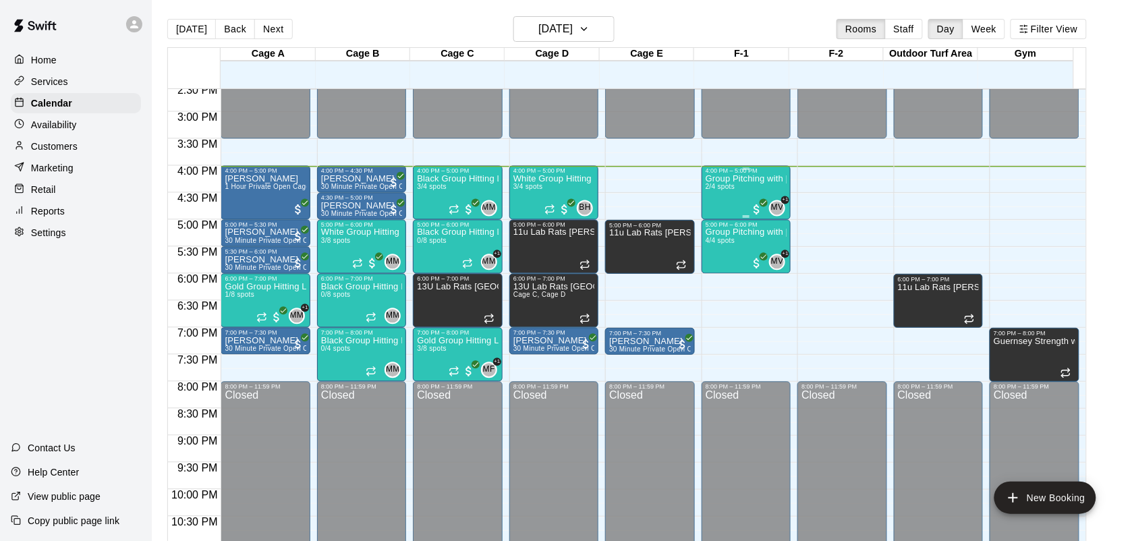
click at [744, 208] on div "Group Pitching with David Hernandez 2/4 spots" at bounding box center [746, 445] width 81 height 541
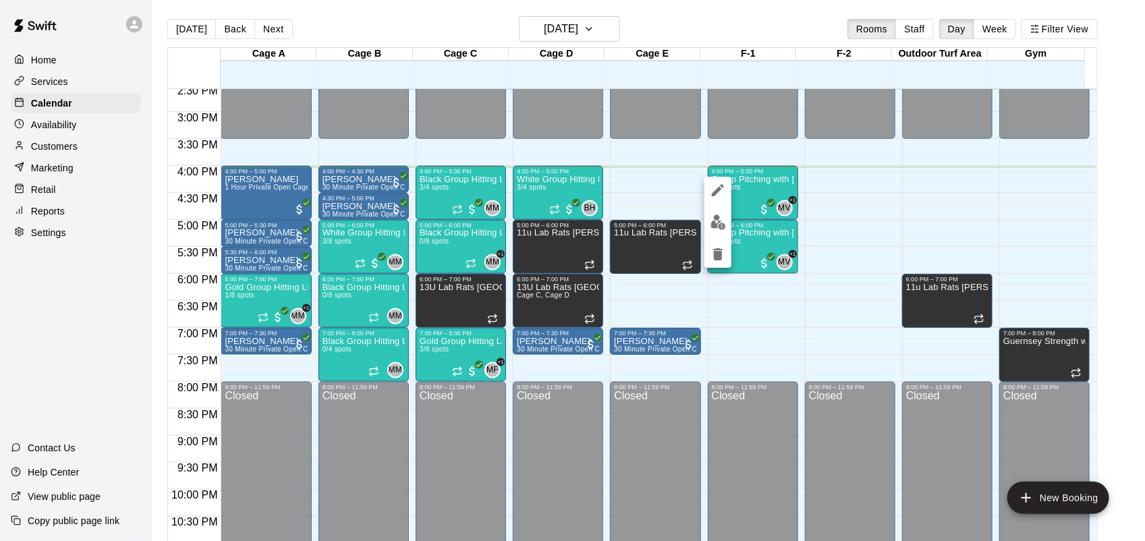
click at [716, 231] on button "edit" at bounding box center [717, 222] width 27 height 26
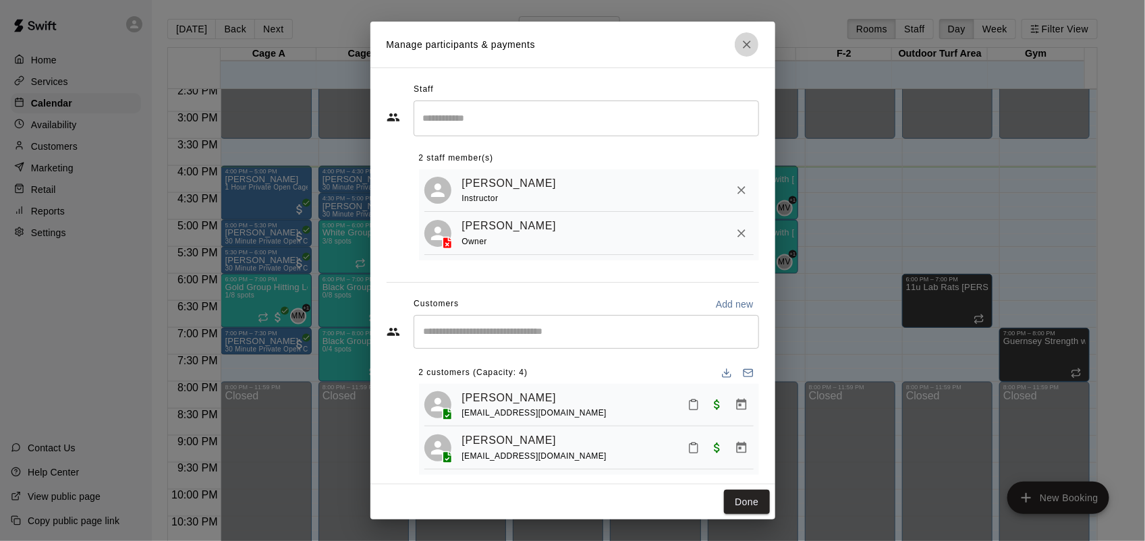
click at [749, 45] on icon "Close" at bounding box center [746, 44] width 13 height 13
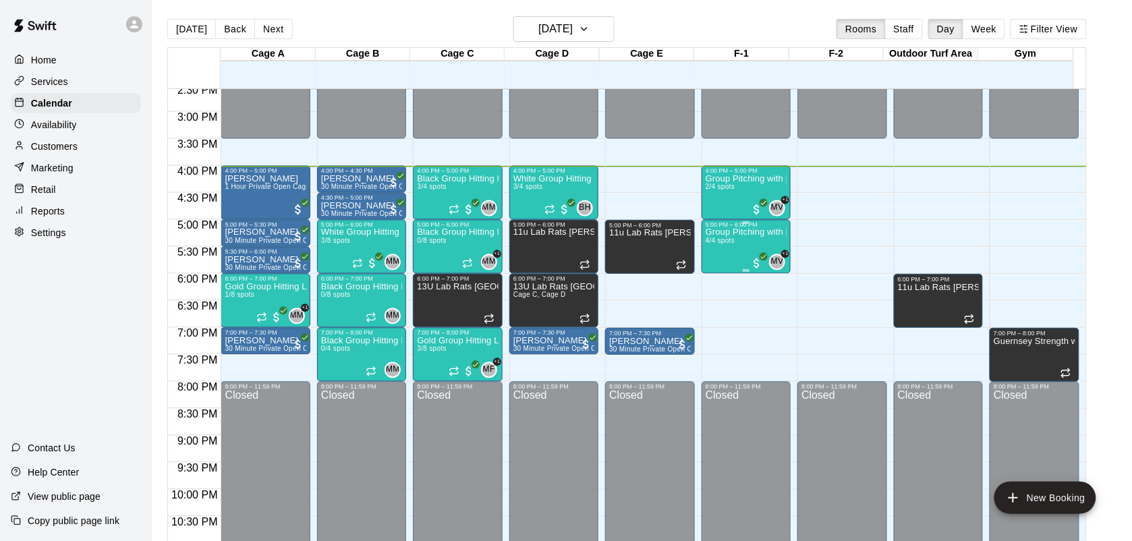
click at [739, 258] on div "Group Pitching with David Hernandez 4/4 spots" at bounding box center [746, 499] width 81 height 541
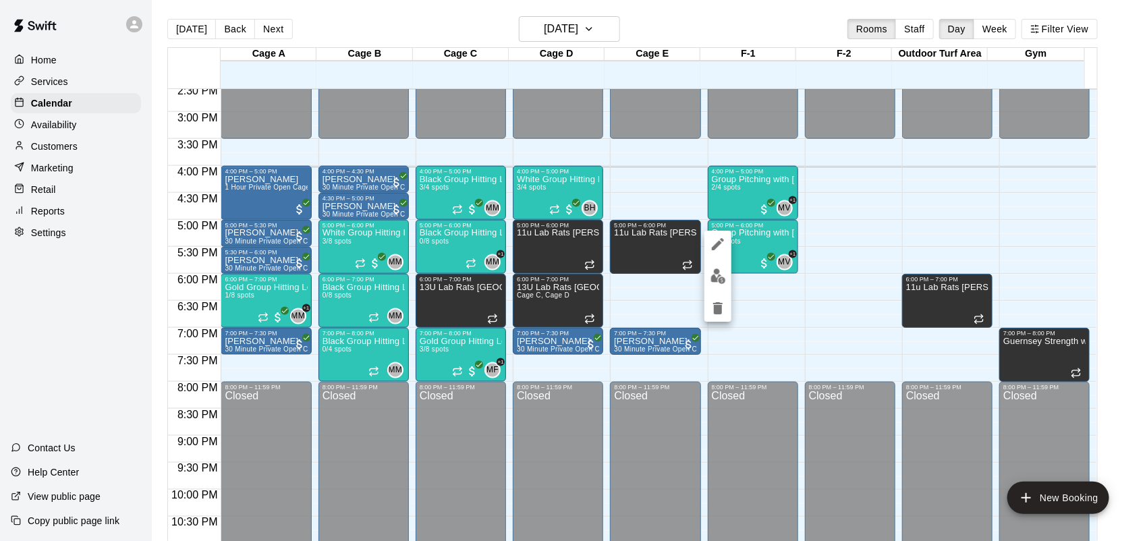
click at [715, 277] on img "edit" at bounding box center [718, 276] width 16 height 16
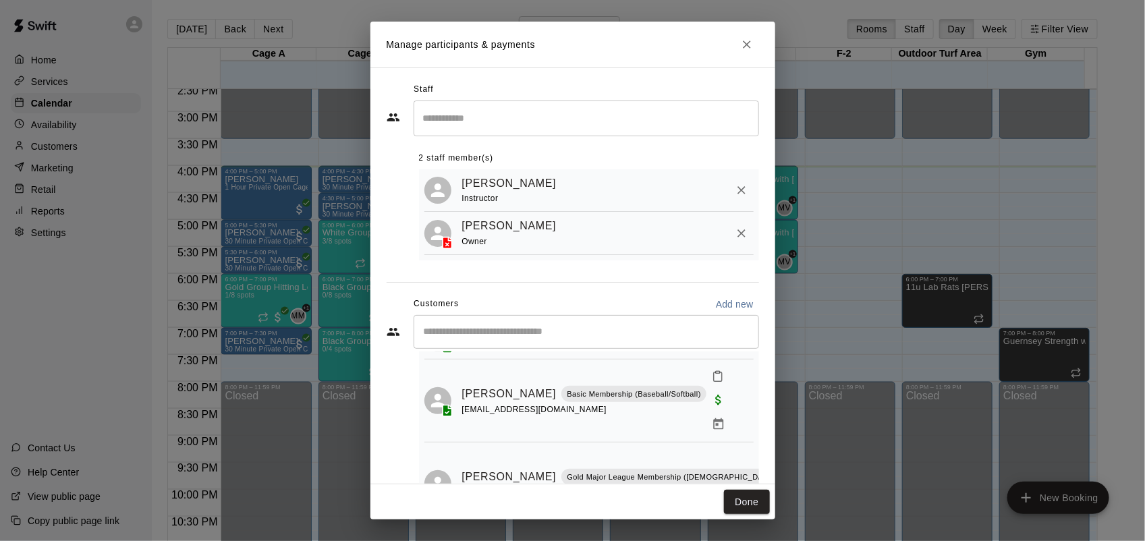
scroll to position [154, 0]
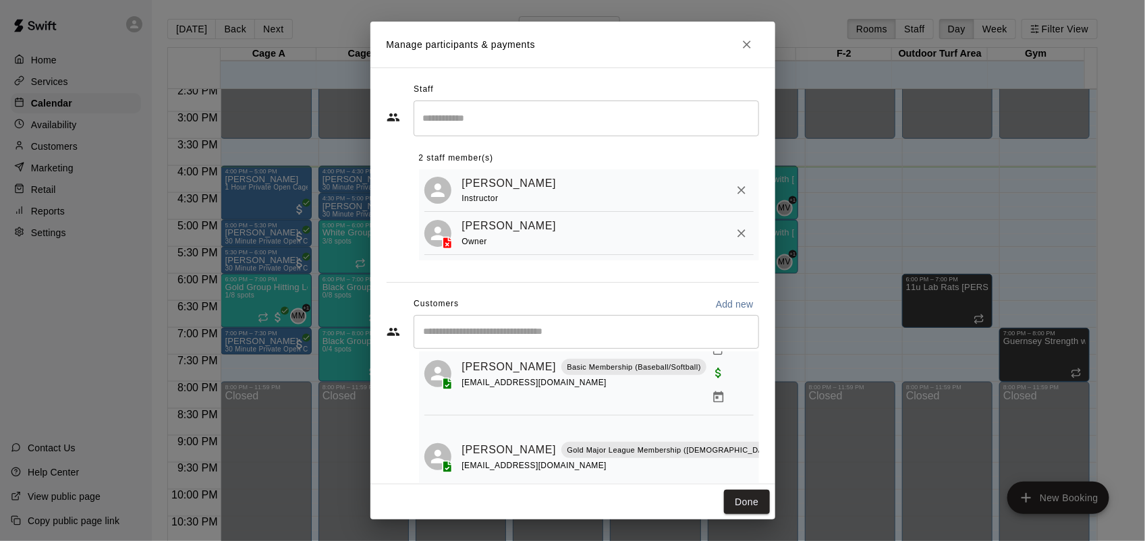
click at [747, 38] on icon "Close" at bounding box center [746, 44] width 13 height 13
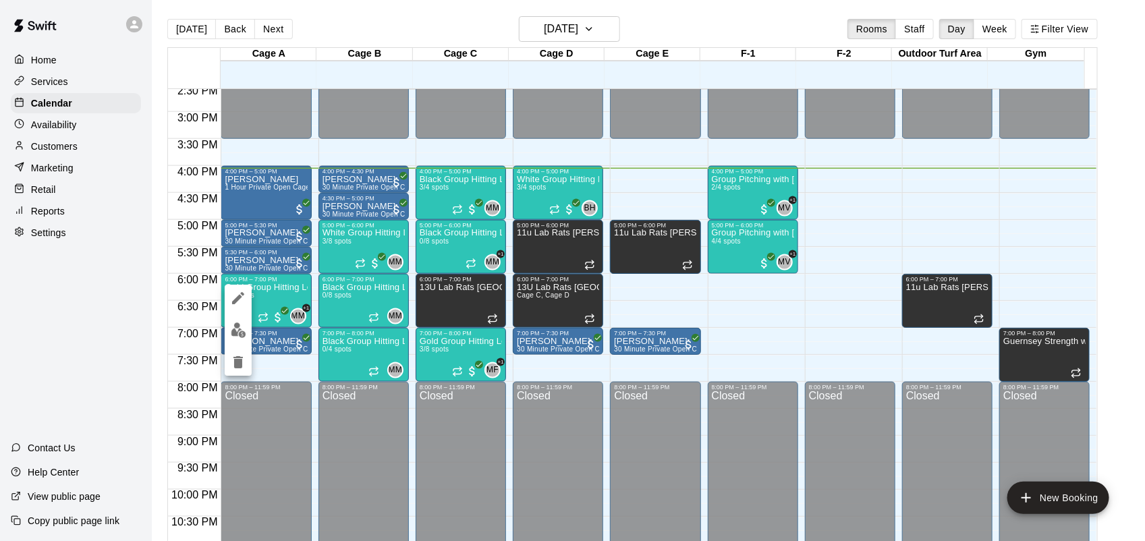
click at [236, 333] on img "edit" at bounding box center [239, 330] width 16 height 16
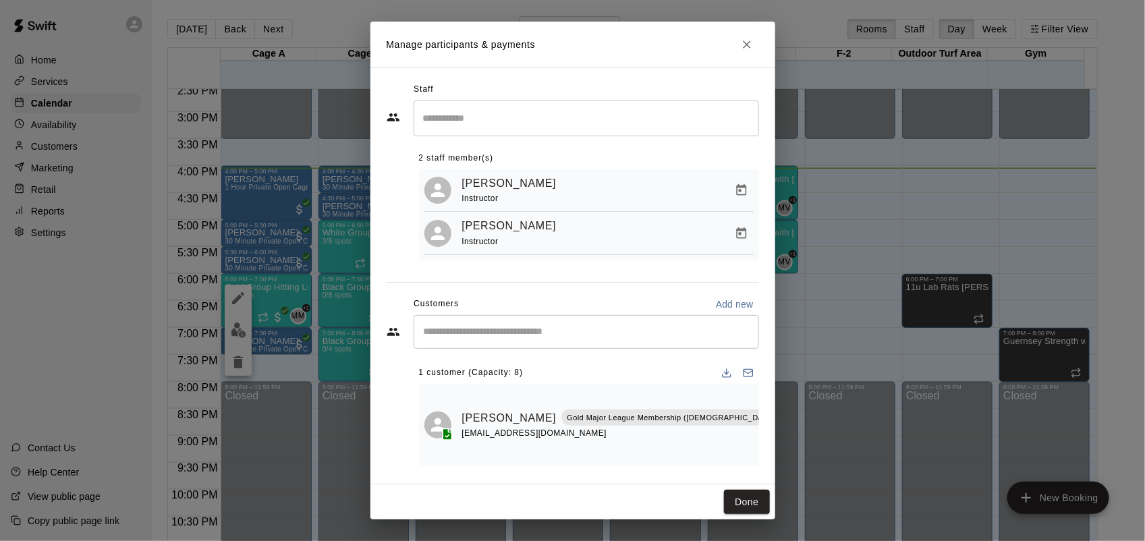
click at [743, 49] on icon "Close" at bounding box center [746, 44] width 13 height 13
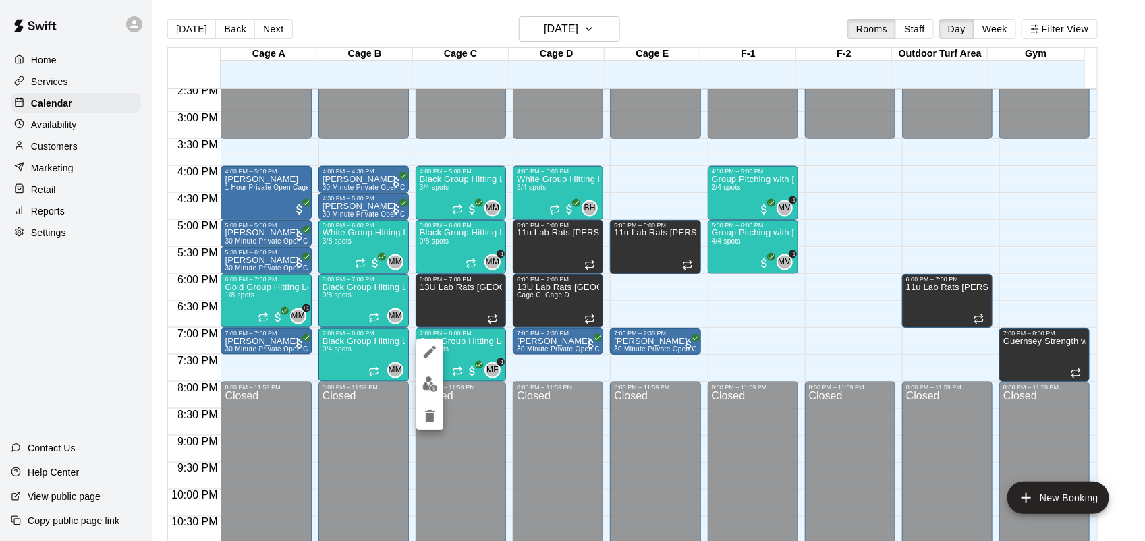
click at [423, 396] on div at bounding box center [429, 384] width 27 height 91
click at [430, 396] on button "edit" at bounding box center [429, 384] width 27 height 26
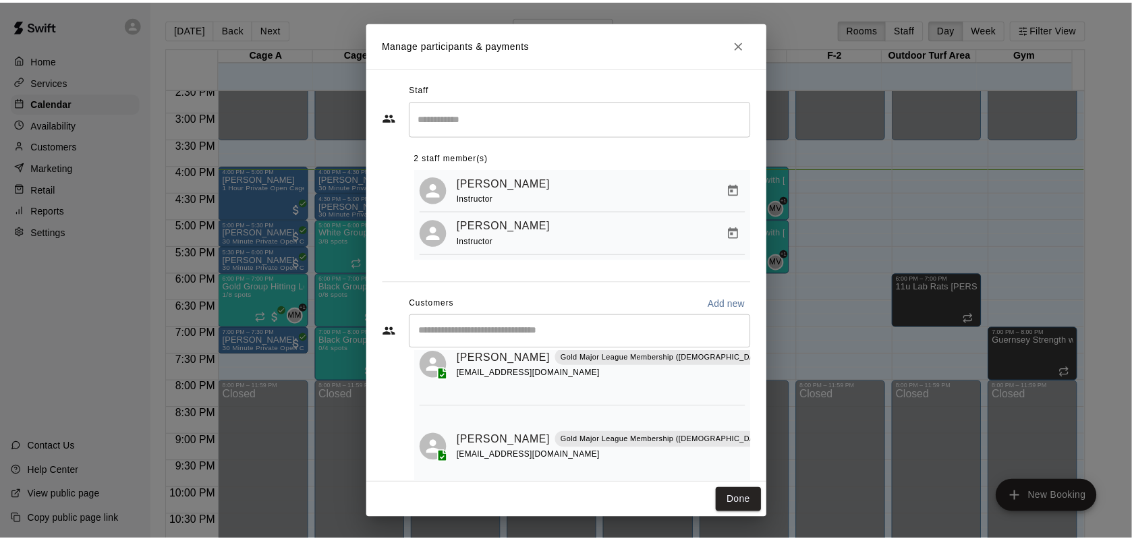
scroll to position [143, 0]
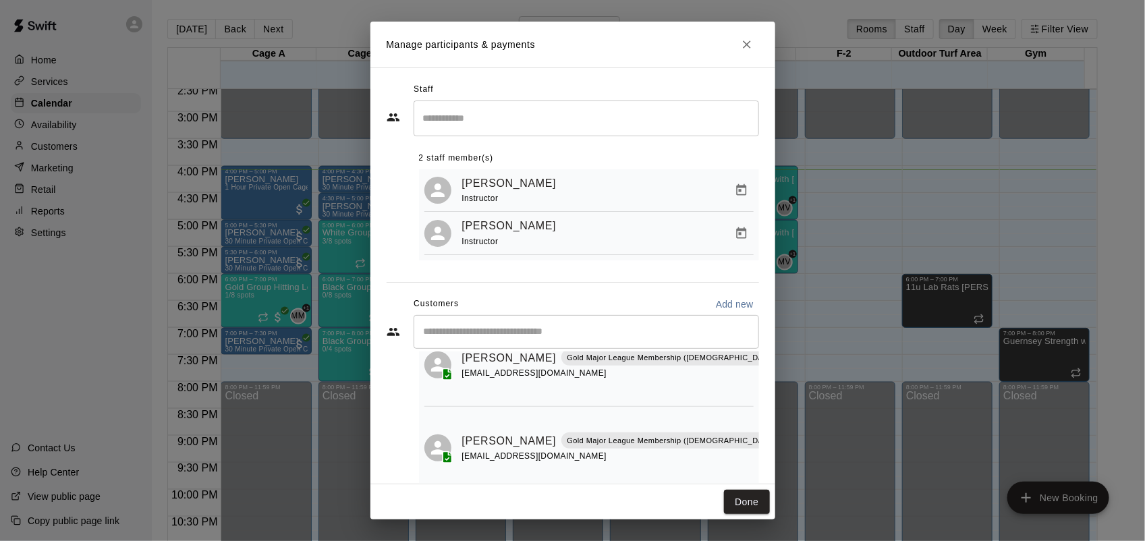
click at [745, 44] on icon "Close" at bounding box center [747, 44] width 8 height 8
